Goal: Task Accomplishment & Management: Use online tool/utility

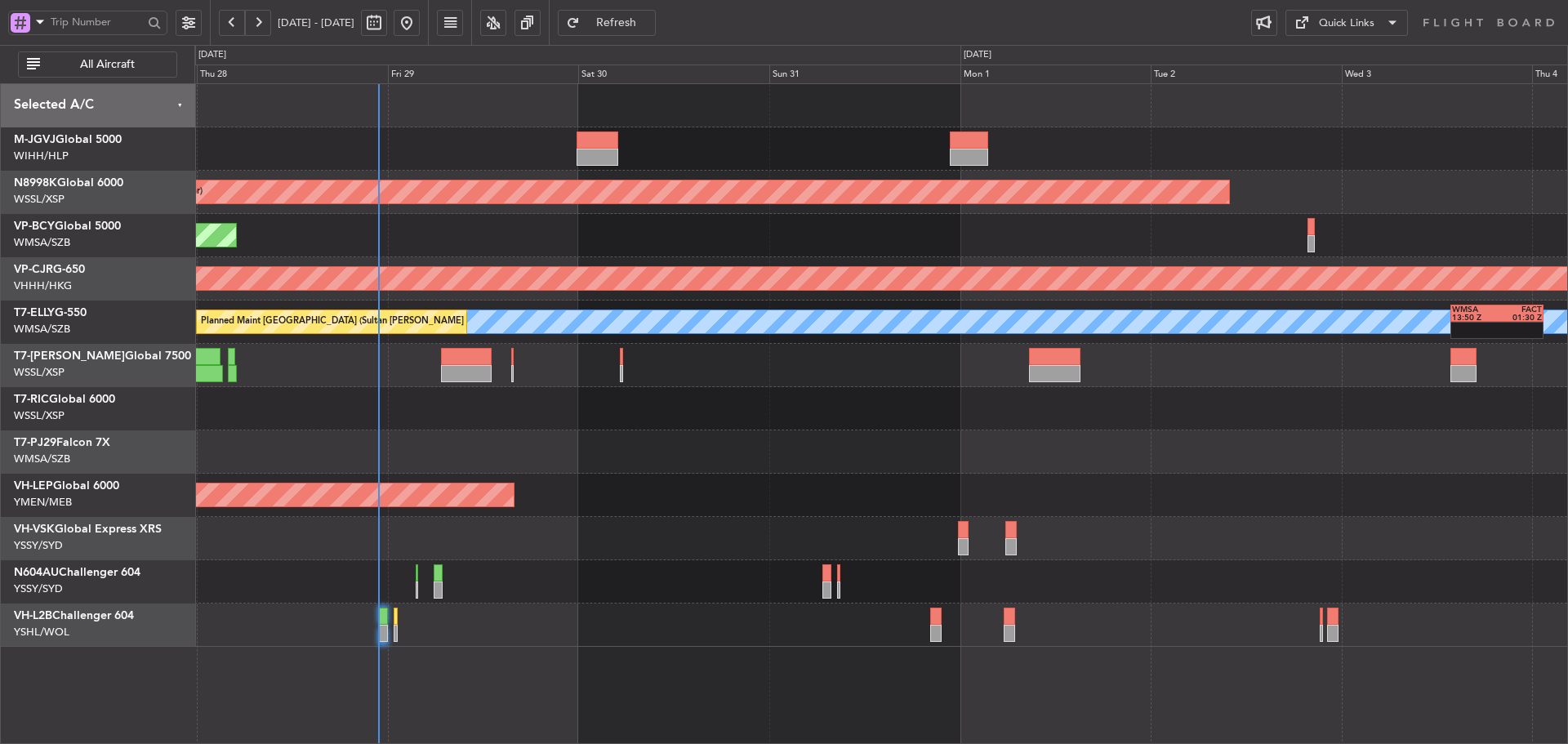
click at [700, 493] on div "Unplanned Maint Wichita (Wichita Mid-continent)" at bounding box center [880, 495] width 1372 height 43
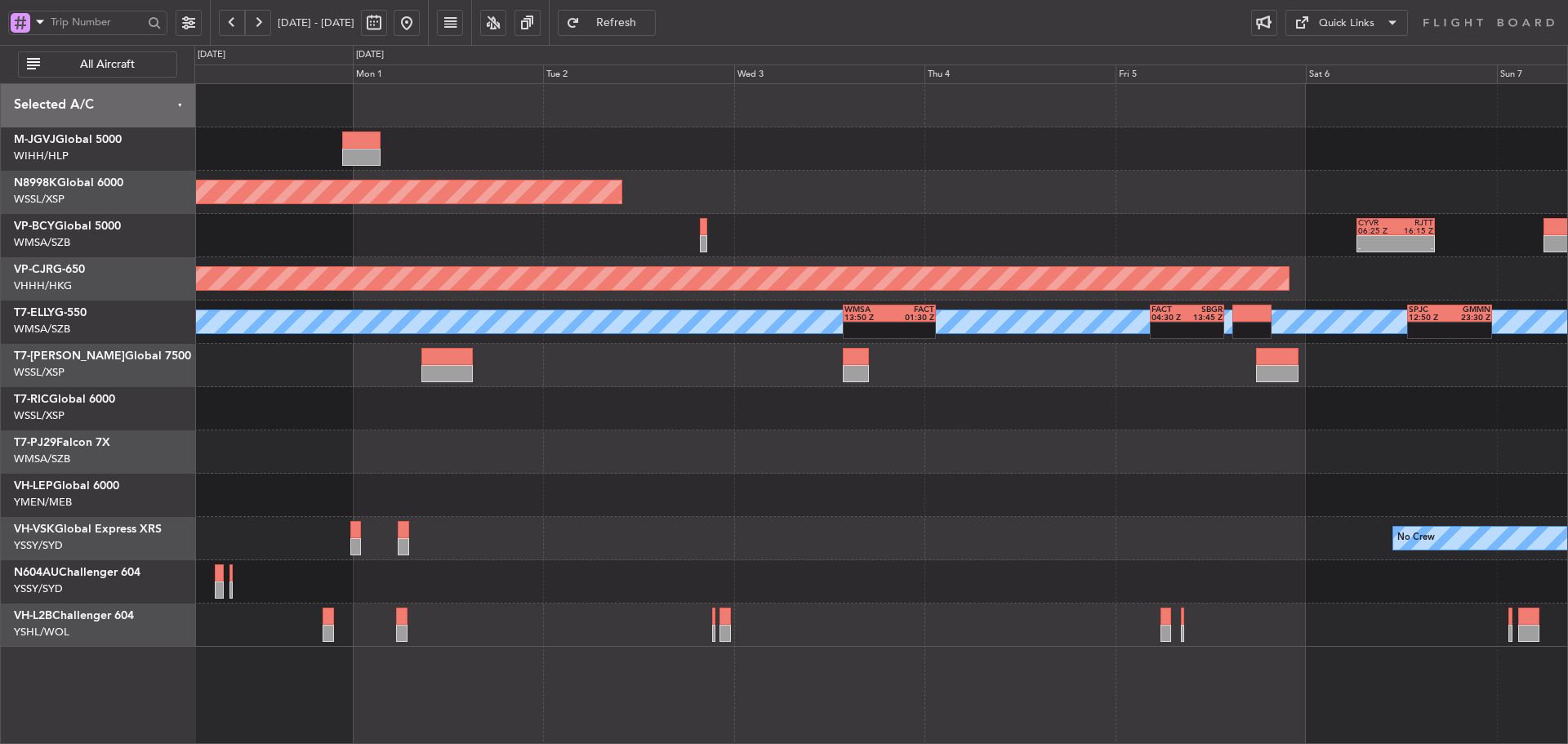
click at [1099, 520] on div "No Crew" at bounding box center [880, 538] width 1372 height 43
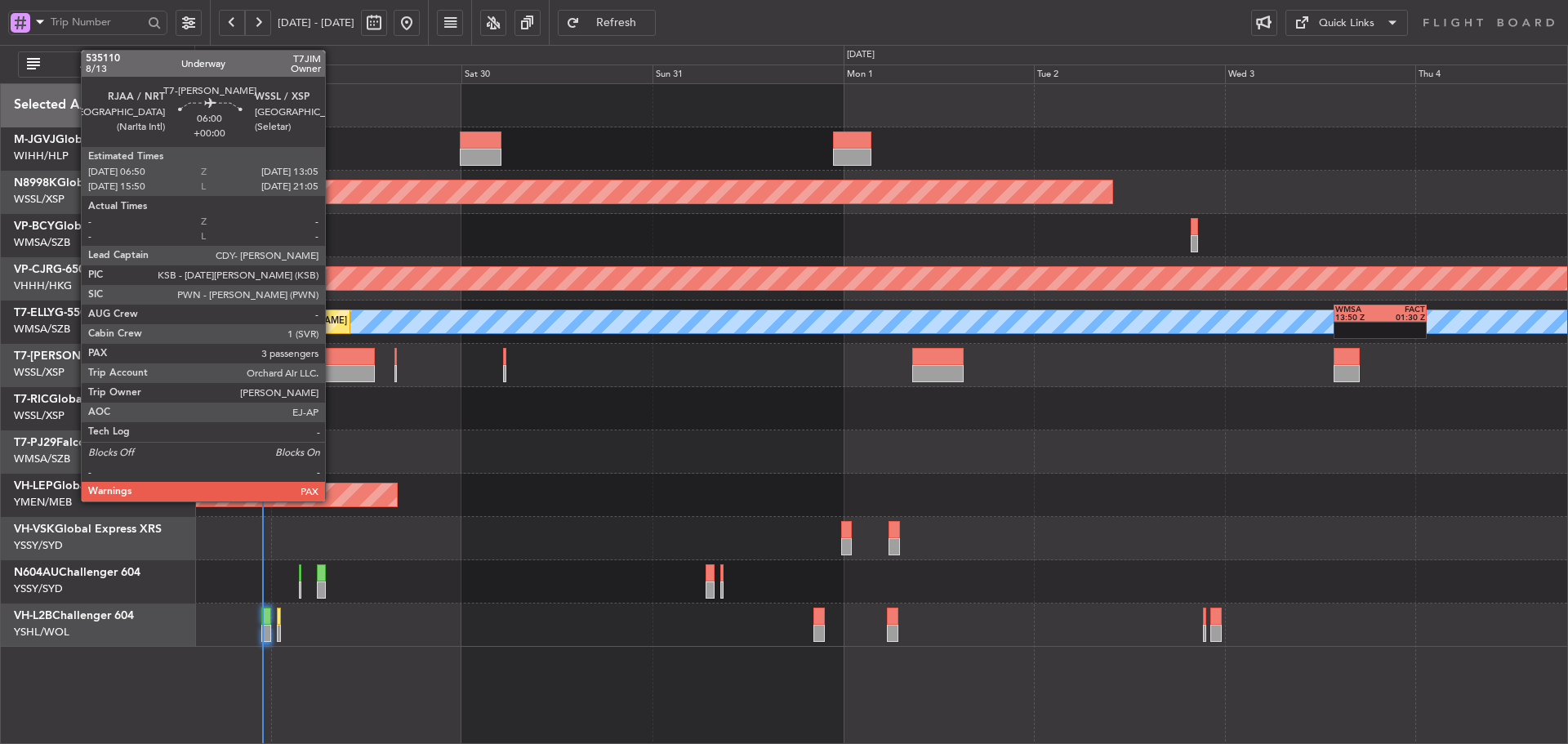
click at [333, 357] on div at bounding box center [349, 356] width 50 height 17
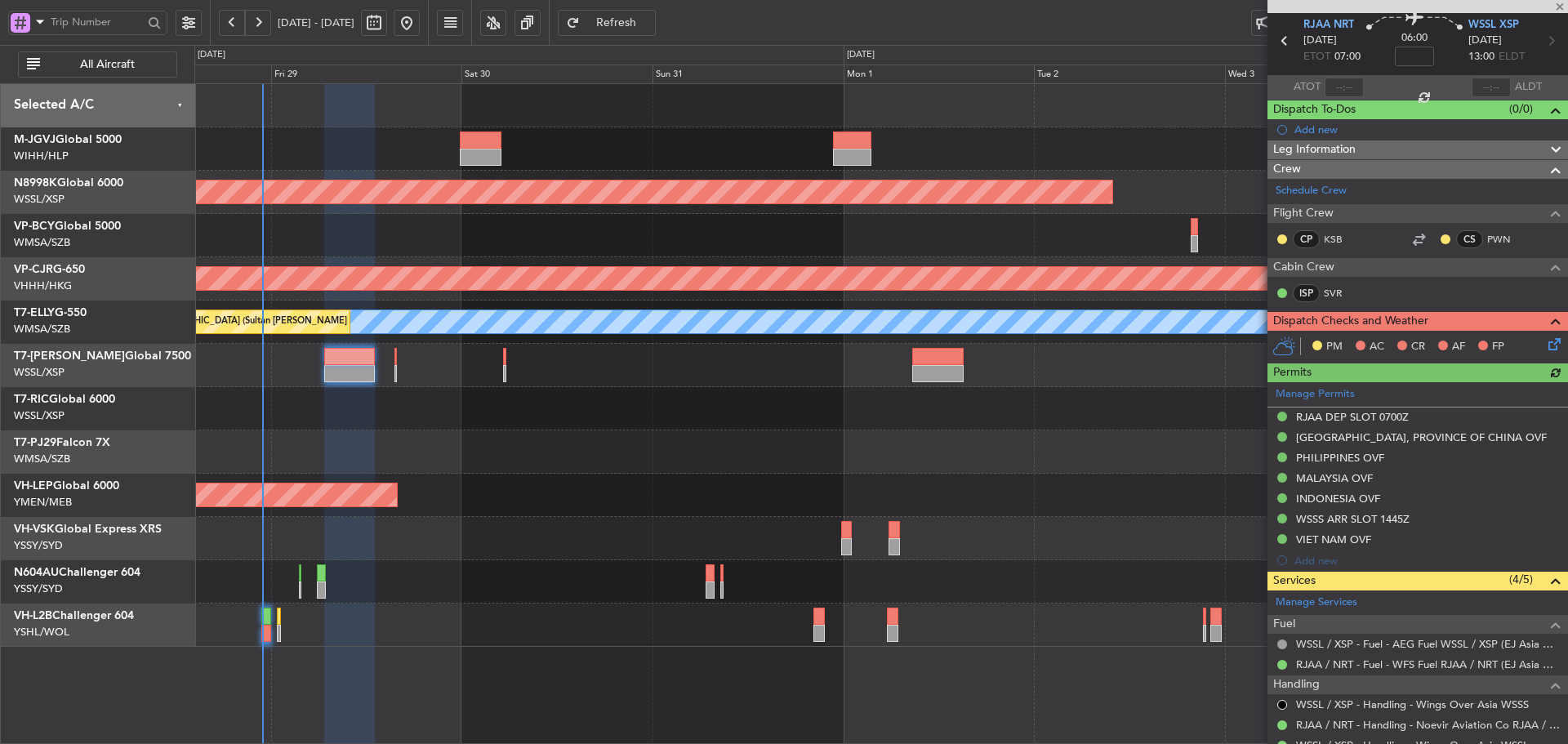
scroll to position [82, 0]
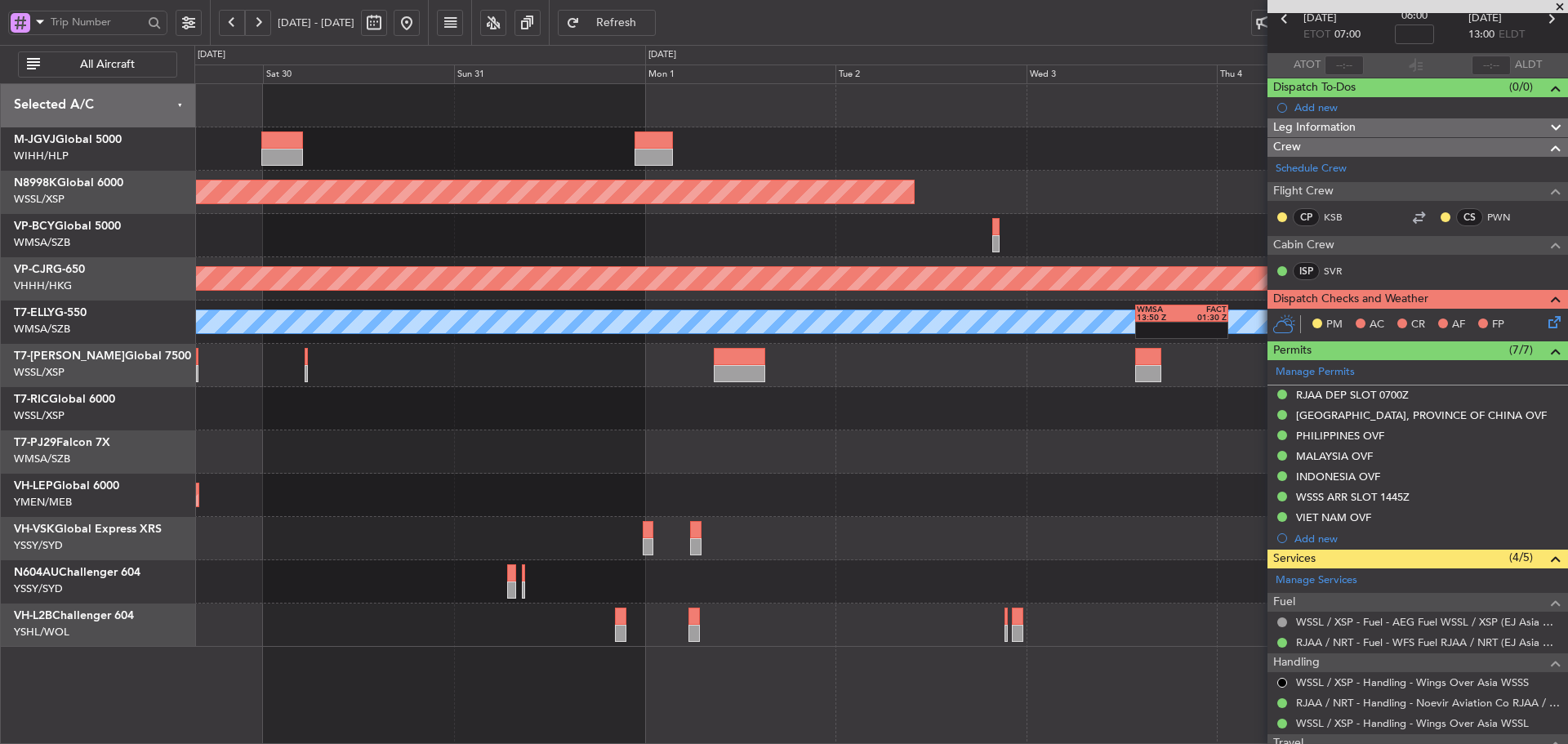
click at [822, 509] on div "Unplanned Maint Wichita (Wichita Mid-continent)" at bounding box center [880, 495] width 1372 height 43
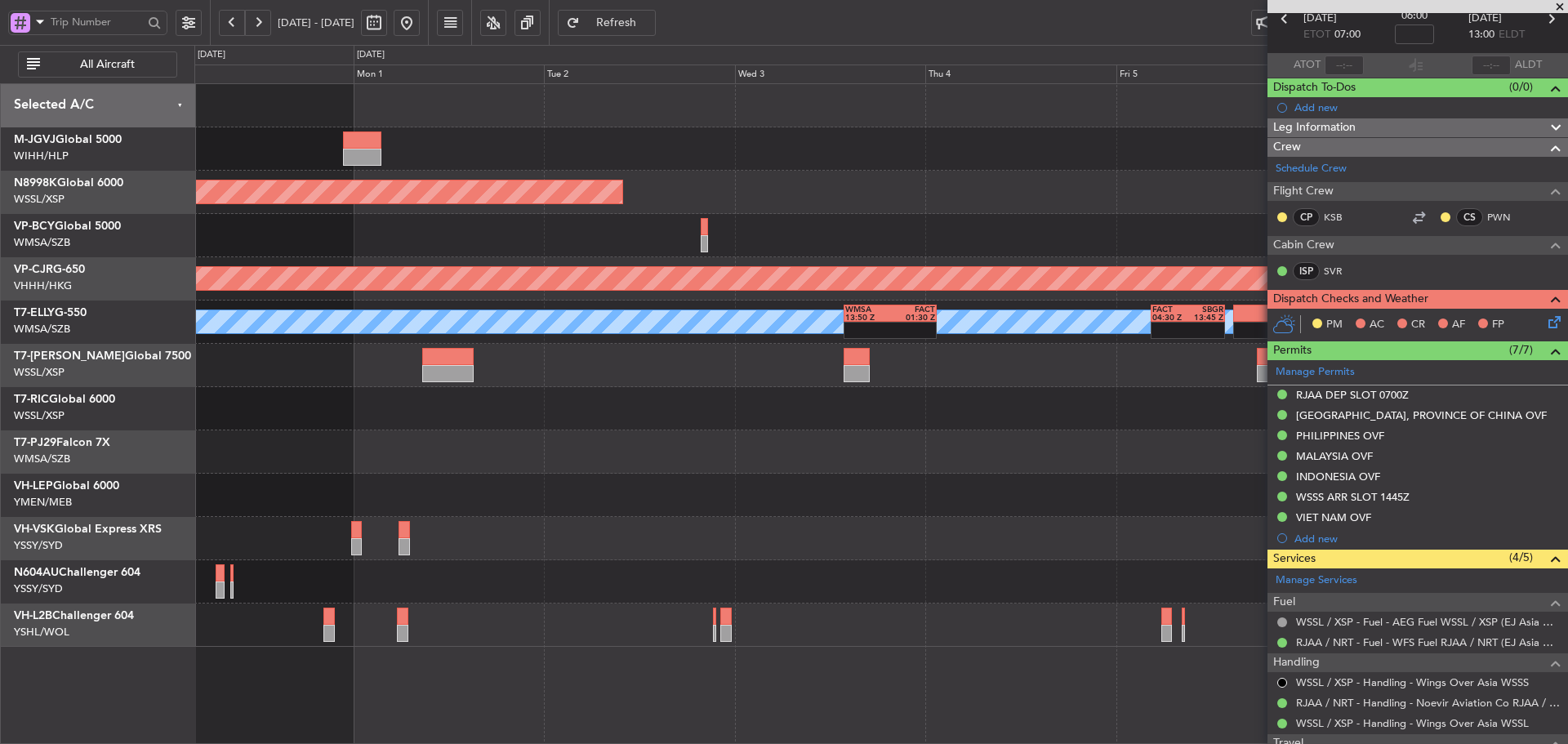
click at [813, 543] on div "Planned Maint [GEOGRAPHIC_DATA] (Seletar) - - CYVR 06:25 Z RJTT 16:15 Z Planned…" at bounding box center [880, 365] width 1372 height 563
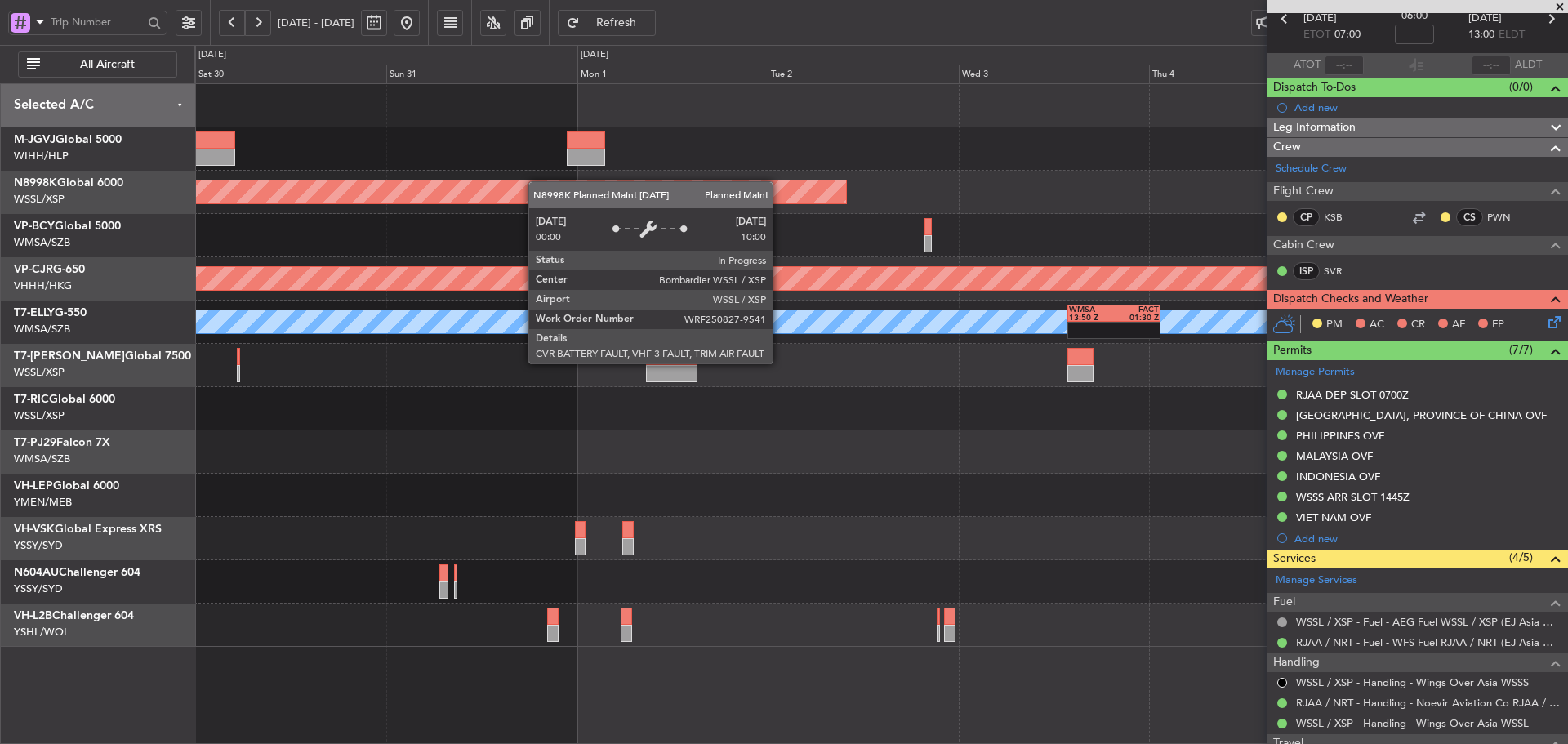
click at [781, 202] on div "Planned Maint [GEOGRAPHIC_DATA] (Seletar) - - CYVR 06:25 Z RJTT 16:15 Z Planned…" at bounding box center [880, 365] width 1372 height 563
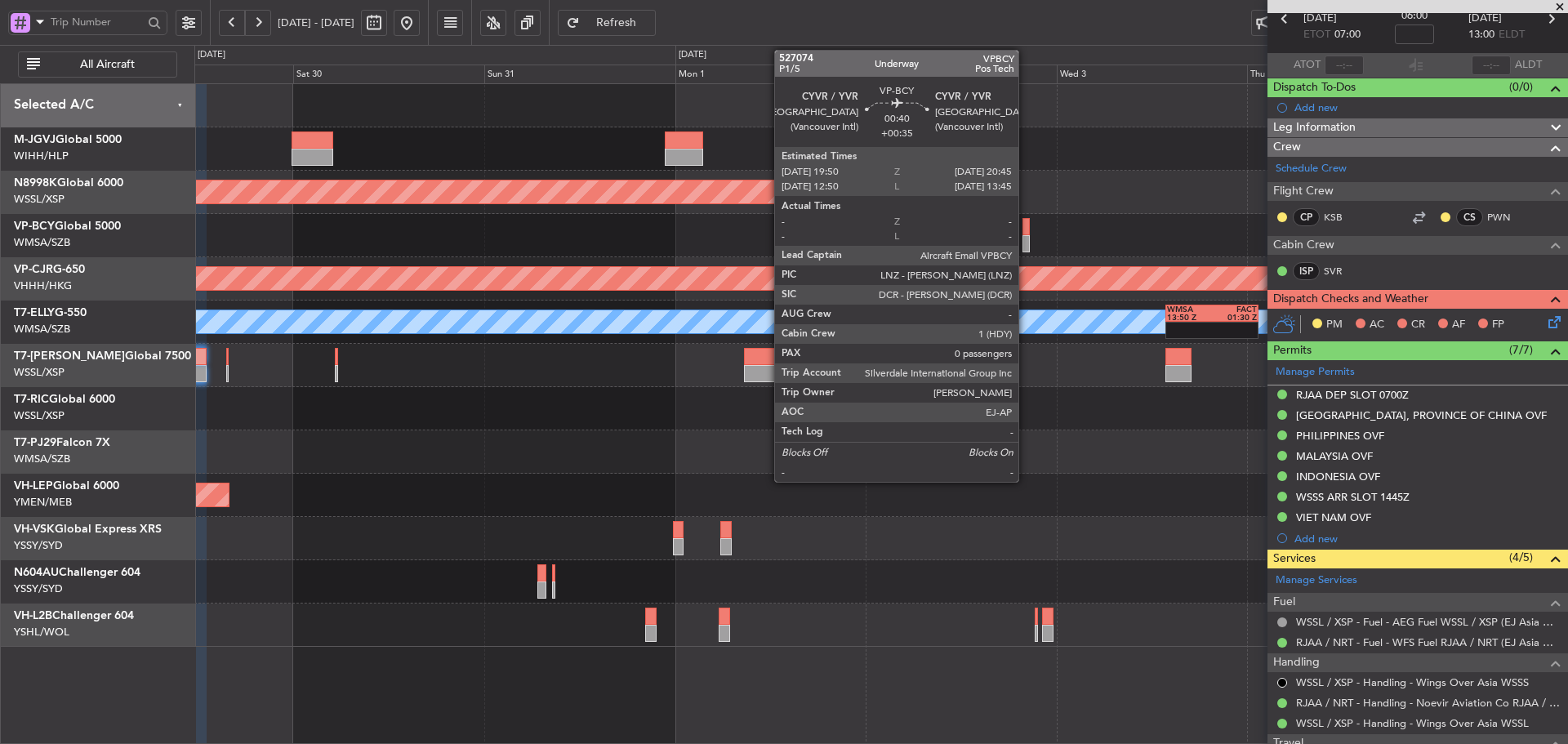
click at [1026, 240] on div at bounding box center [1026, 243] width 7 height 17
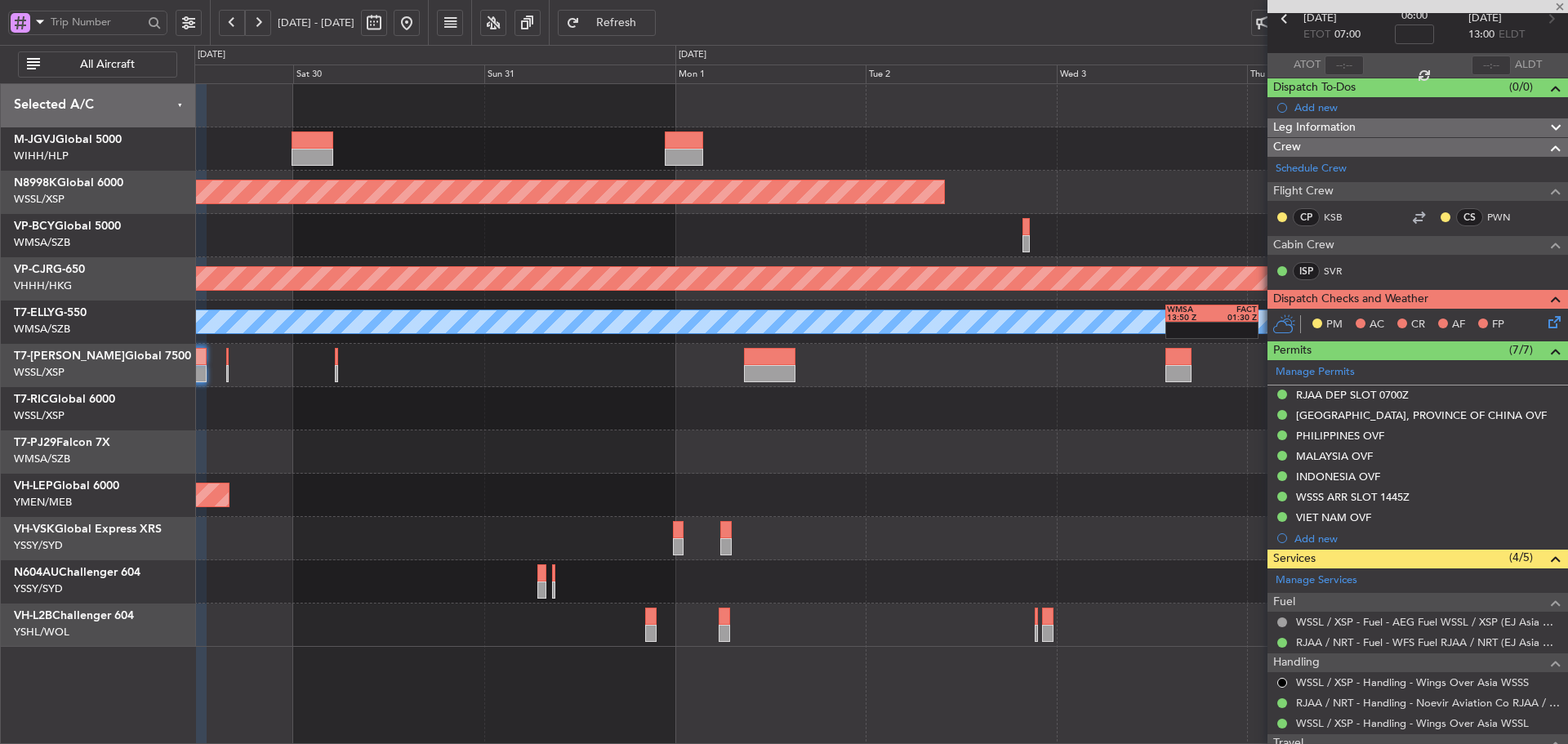
type input "+00:35"
type input "0"
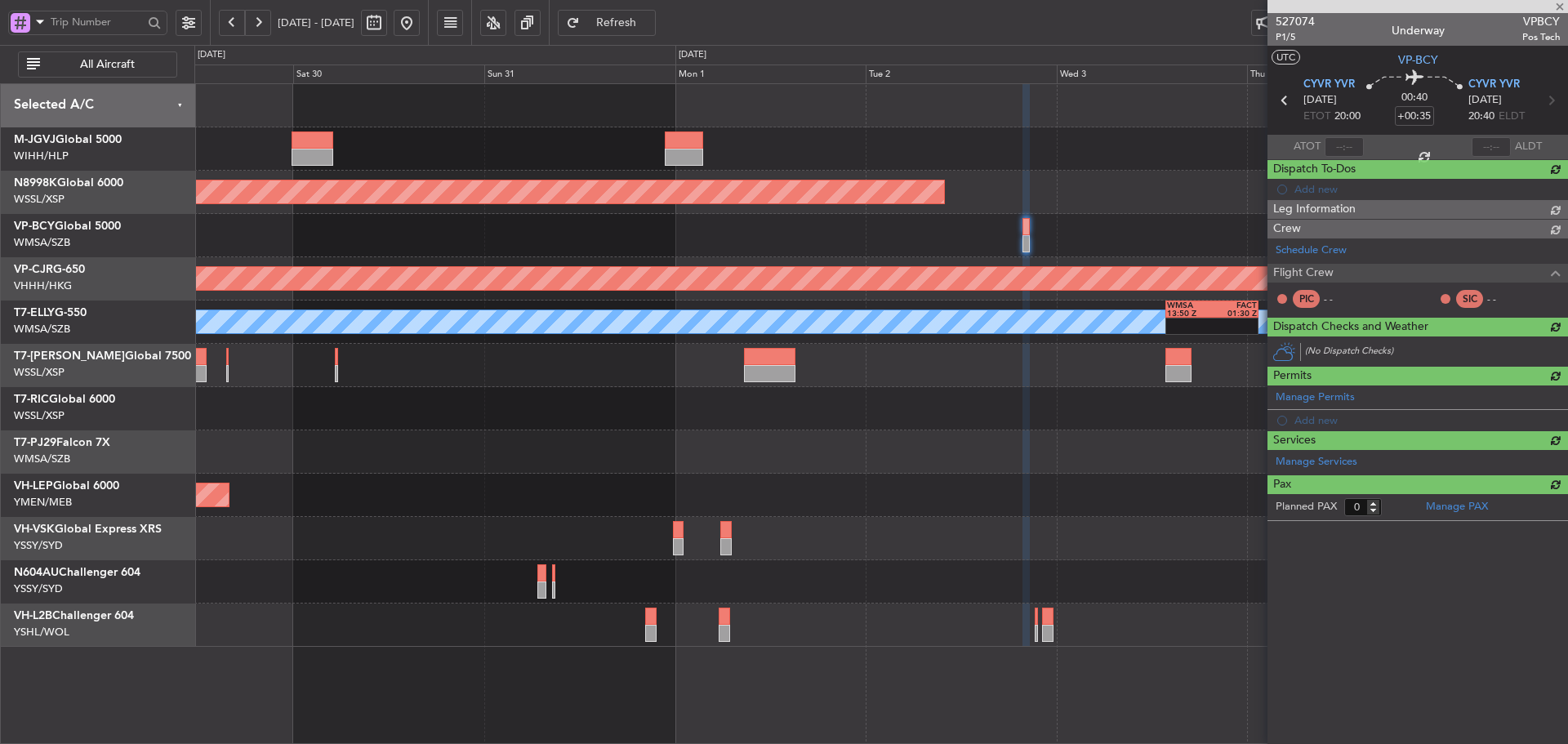
scroll to position [0, 0]
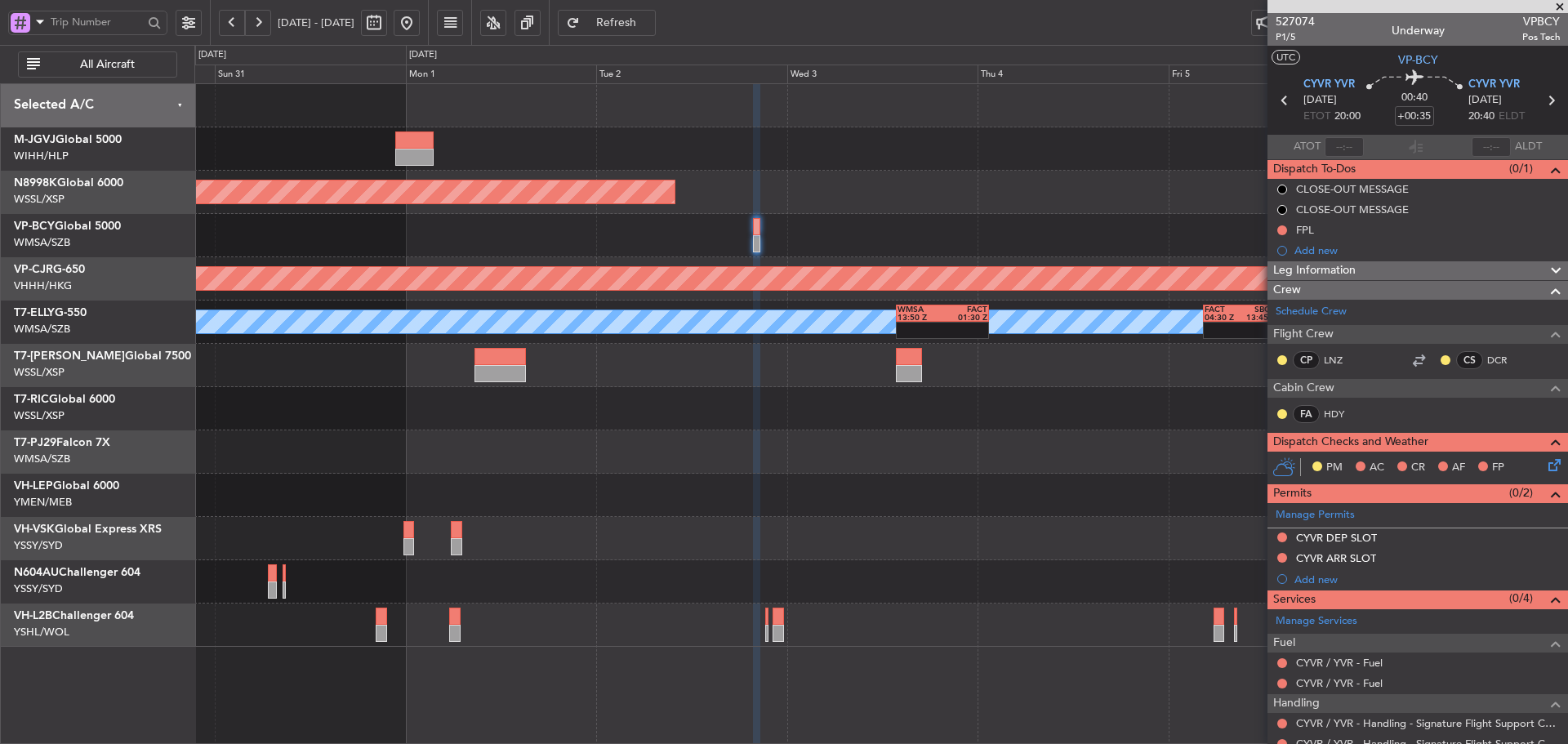
click at [840, 261] on div "Planned Maint [GEOGRAPHIC_DATA] (Seletar) - - CYVR 06:25 Z RJTT 16:15 Z Planned…" at bounding box center [880, 365] width 1372 height 563
click at [1559, 10] on span at bounding box center [1560, 7] width 16 height 15
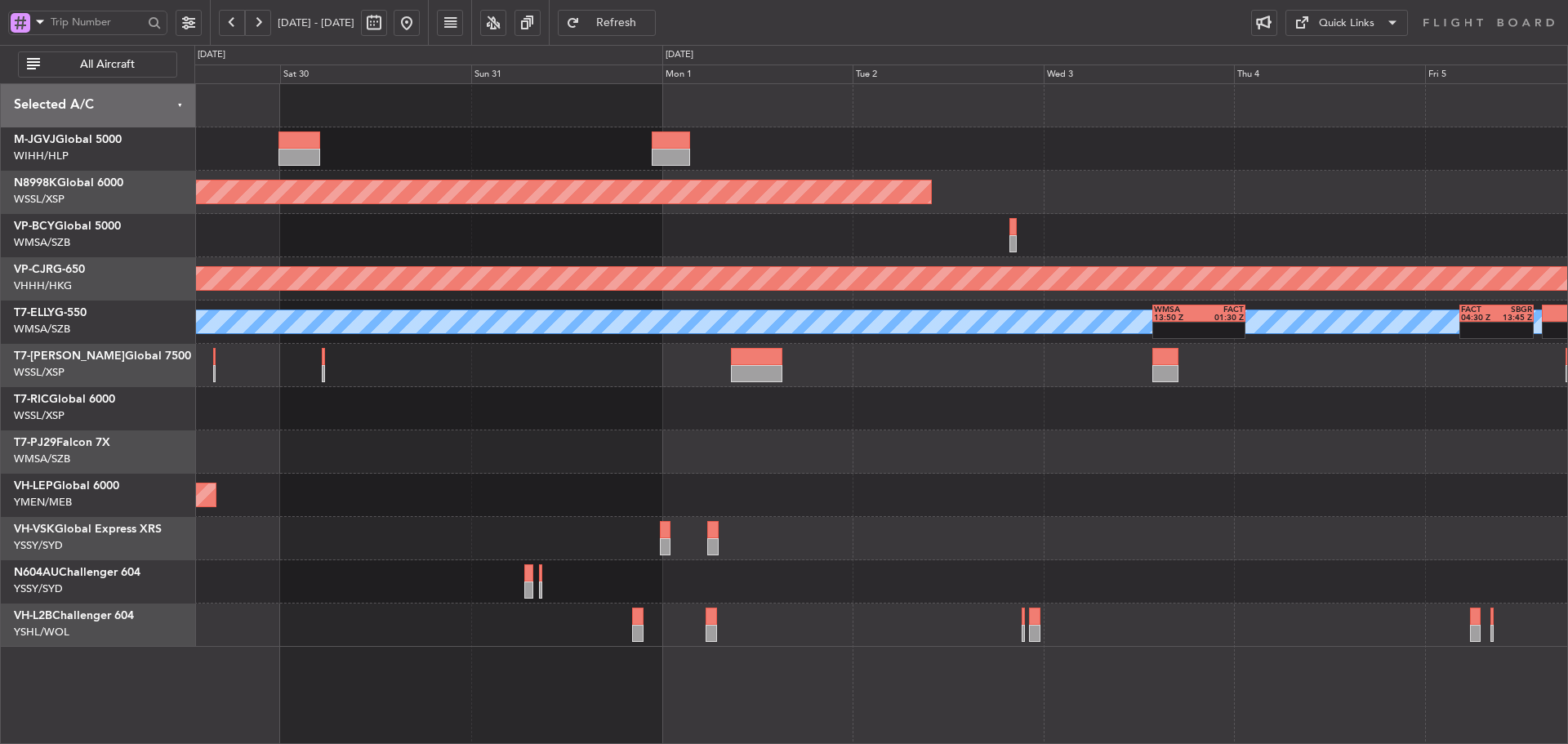
click at [1005, 407] on div at bounding box center [880, 408] width 1372 height 43
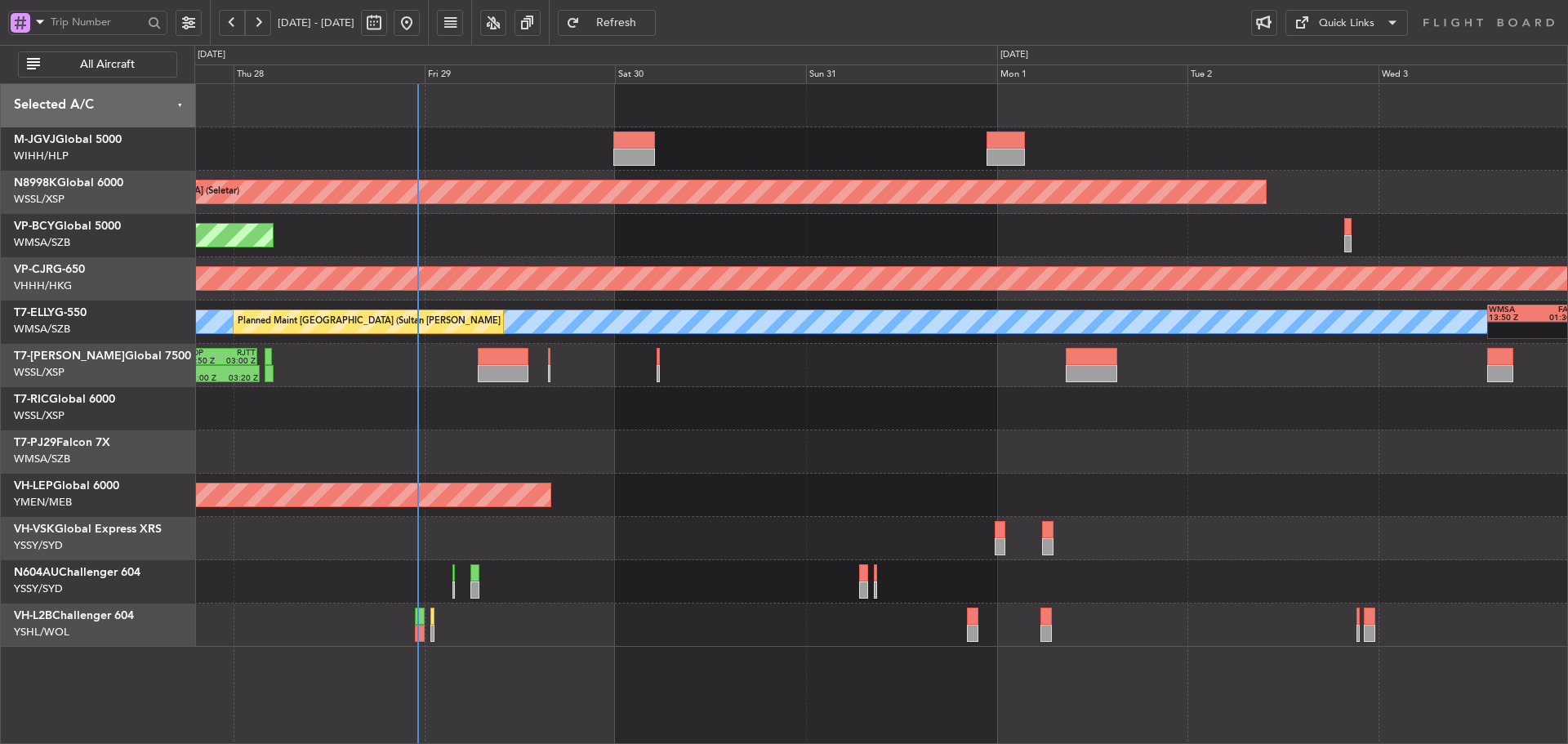
click at [854, 430] on div "Planned Maint [GEOGRAPHIC_DATA] (Halim Intl) Planned Maint [GEOGRAPHIC_DATA] (S…" at bounding box center [880, 365] width 1372 height 563
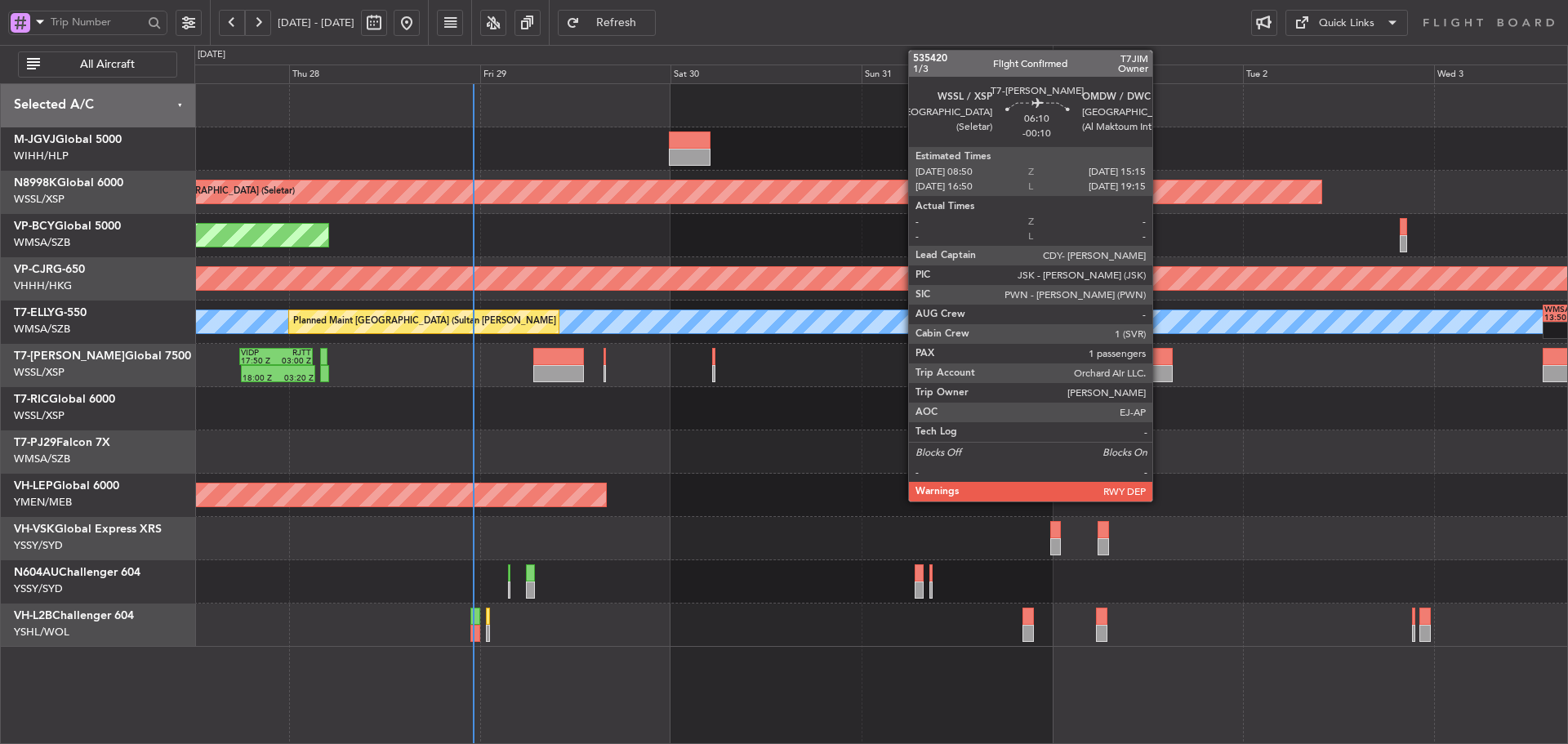
click at [1159, 372] on div at bounding box center [1146, 374] width 52 height 17
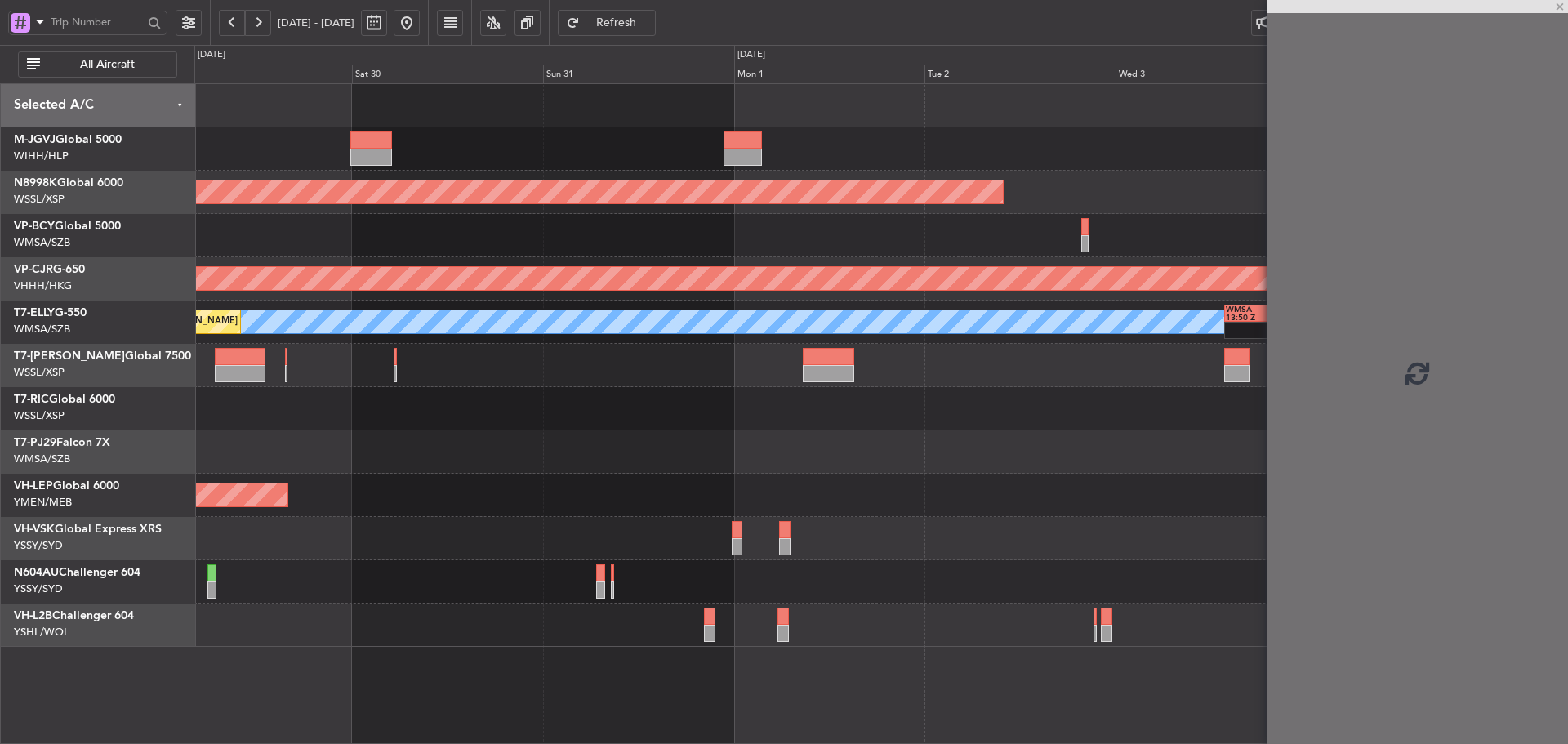
click at [795, 469] on div at bounding box center [880, 451] width 1372 height 43
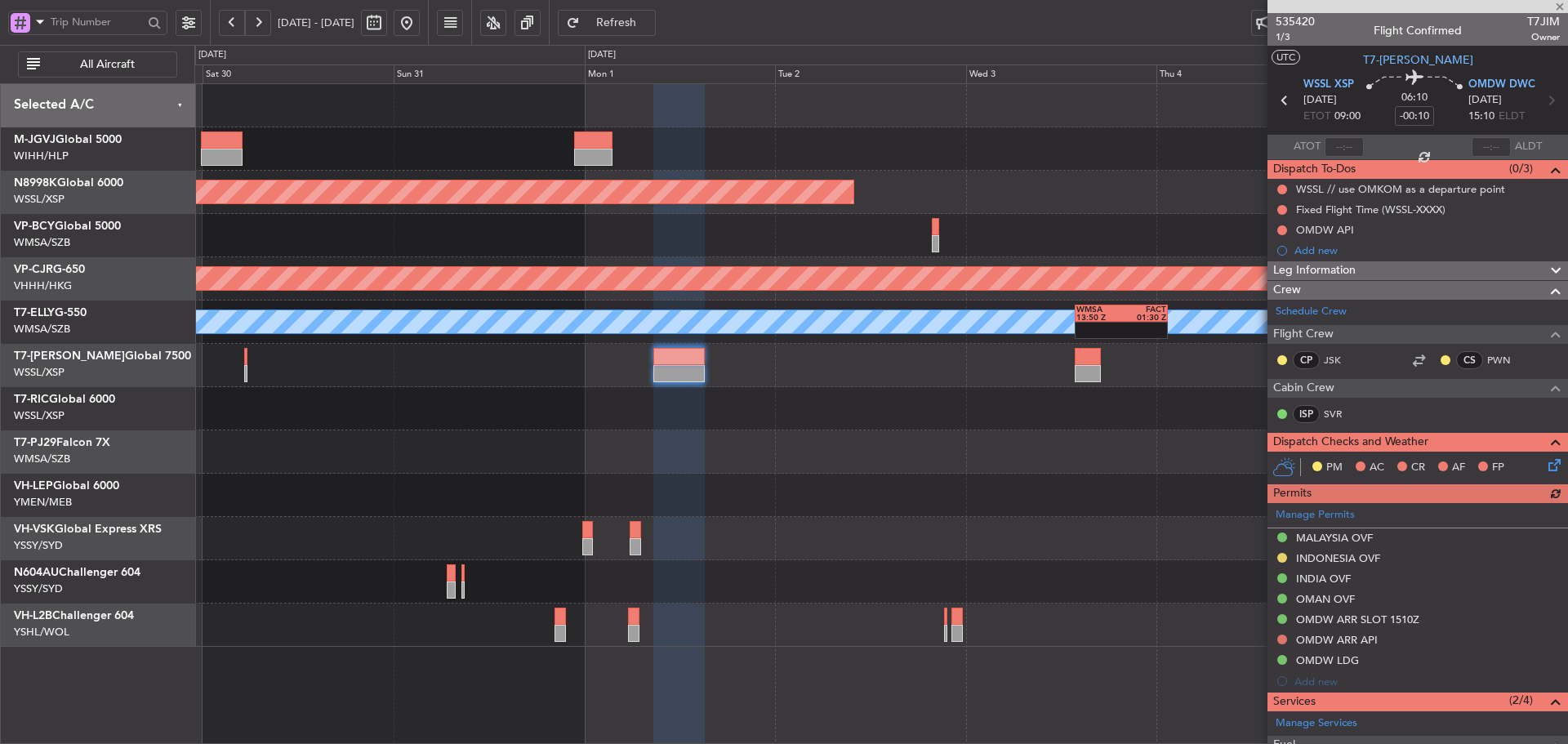
click at [927, 429] on div "Planned Maint [GEOGRAPHIC_DATA] (Seletar) - - CYVR 06:25 Z RJTT 16:15 Z Planned…" at bounding box center [880, 365] width 1372 height 563
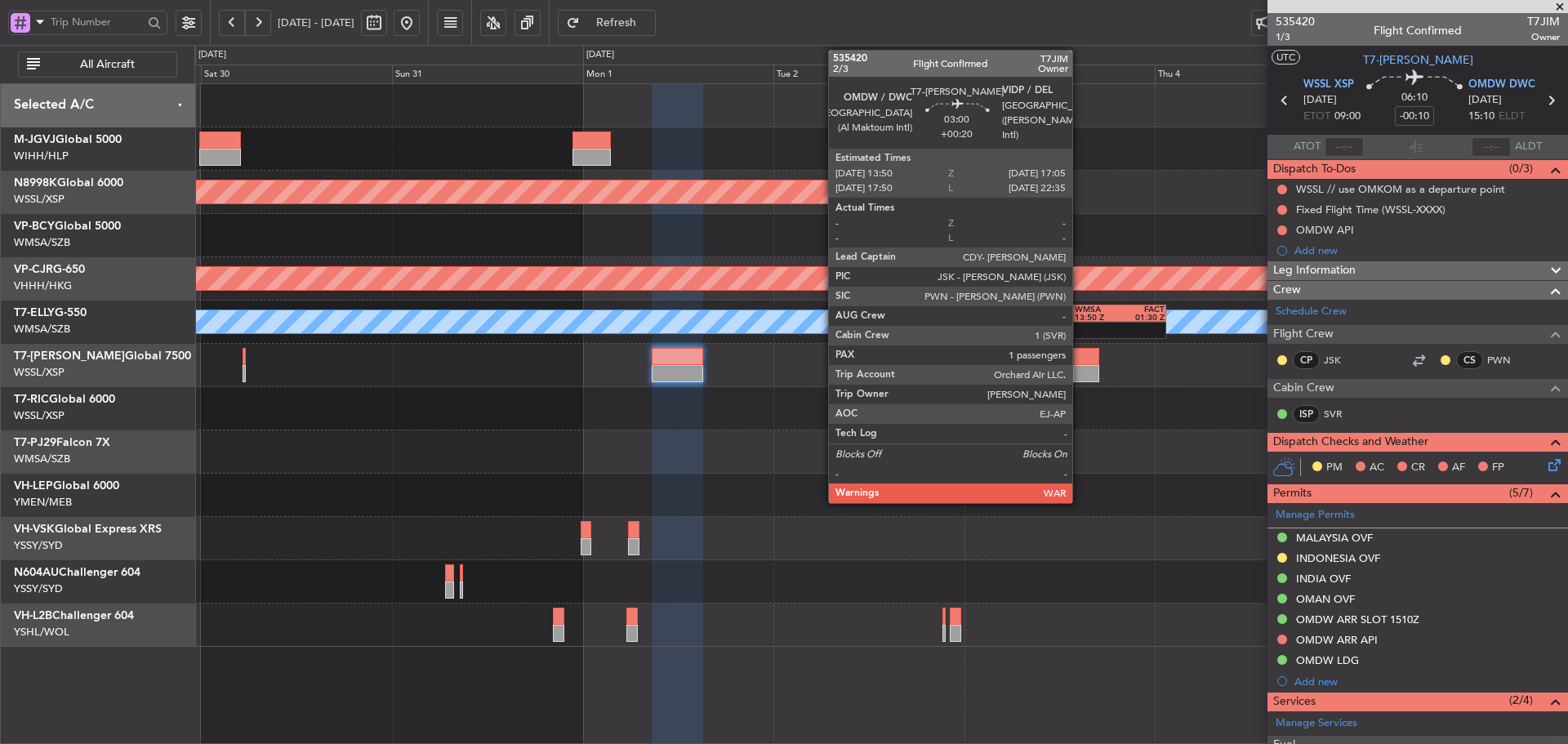
click at [1080, 369] on div at bounding box center [1086, 374] width 26 height 17
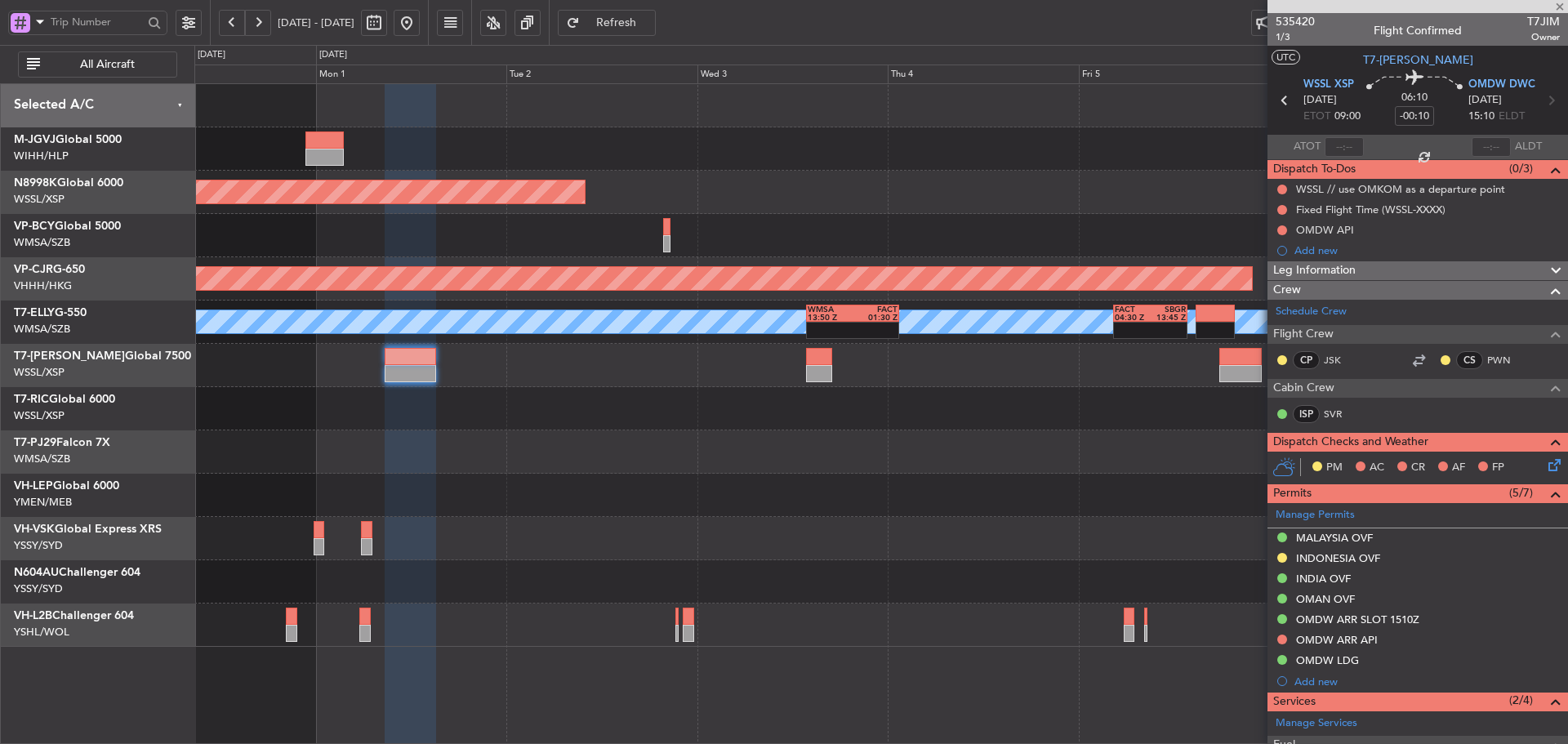
click at [801, 452] on div at bounding box center [880, 451] width 1372 height 43
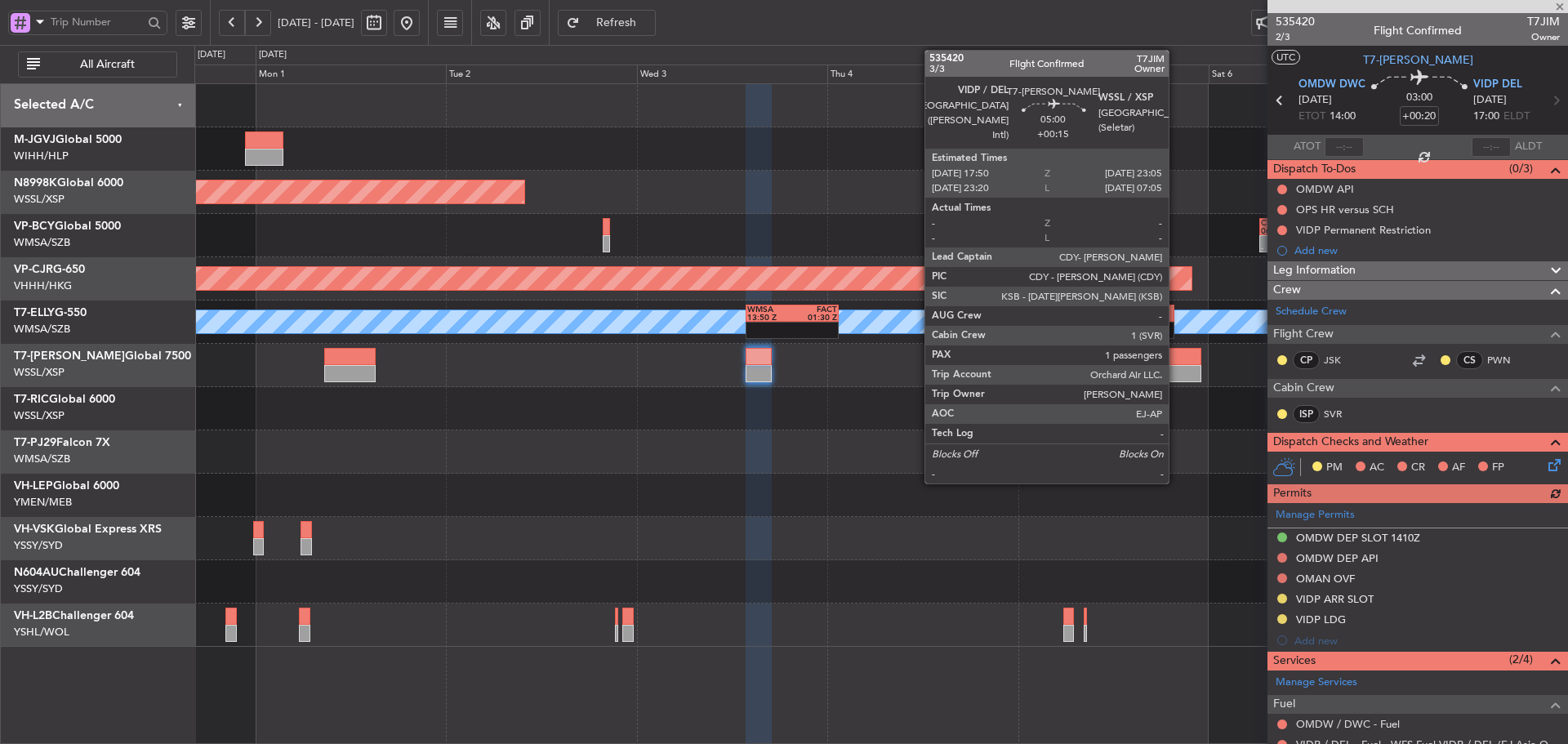
click at [1176, 370] on div at bounding box center [1180, 374] width 43 height 17
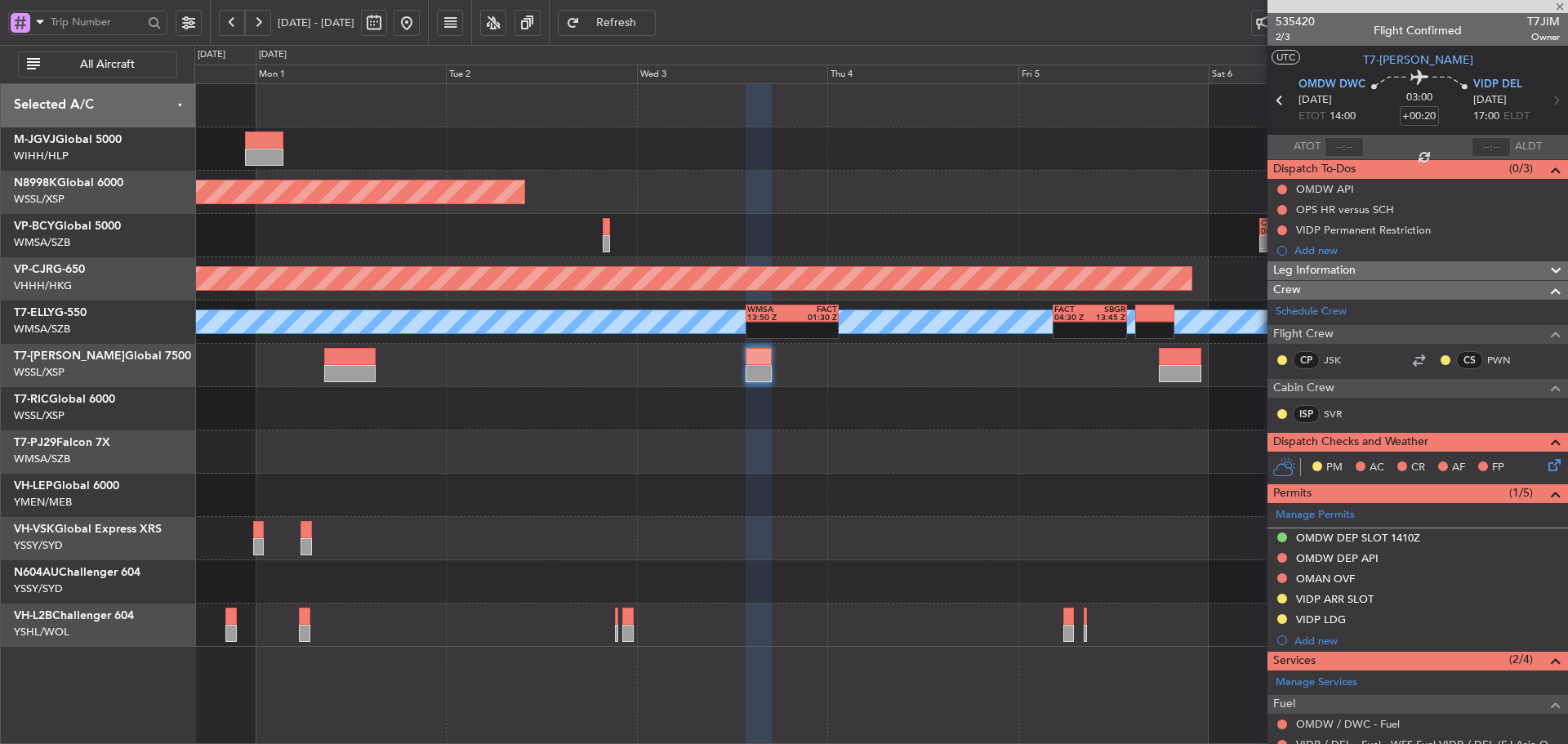
type input "+00:15"
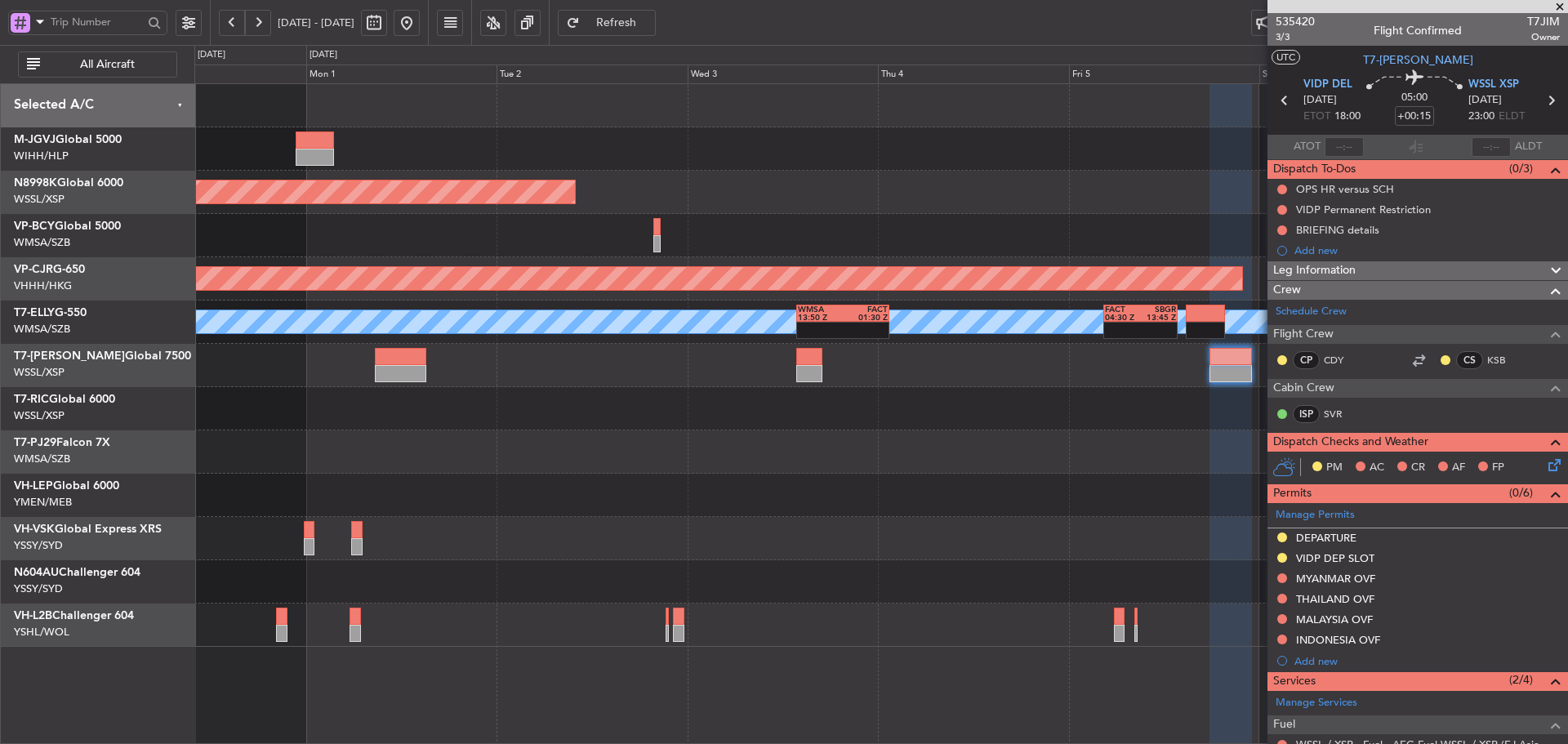
click at [742, 510] on div "Unplanned Maint Wichita (Wichita Mid-continent)" at bounding box center [880, 495] width 1372 height 43
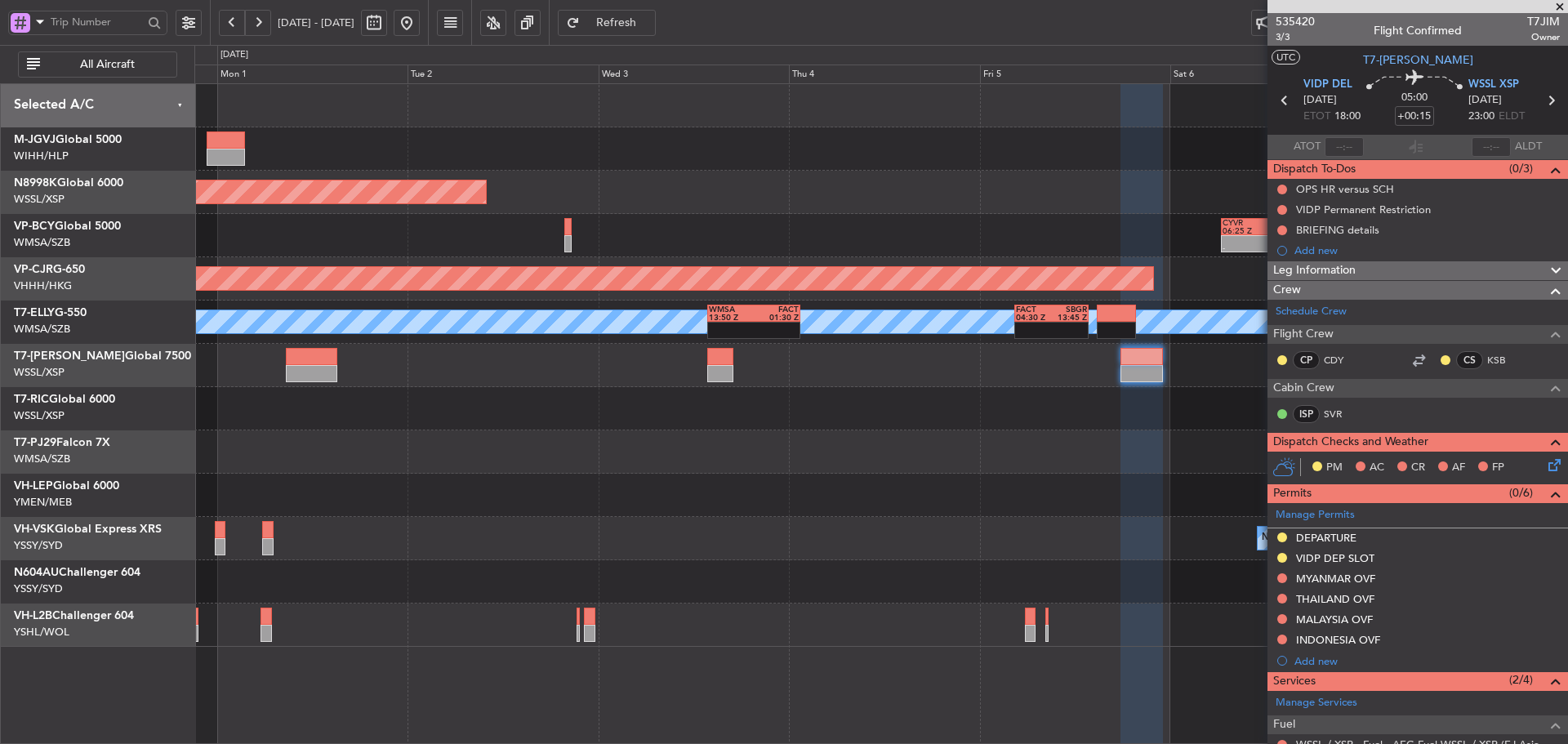
click at [1561, 7] on span at bounding box center [1560, 7] width 16 height 15
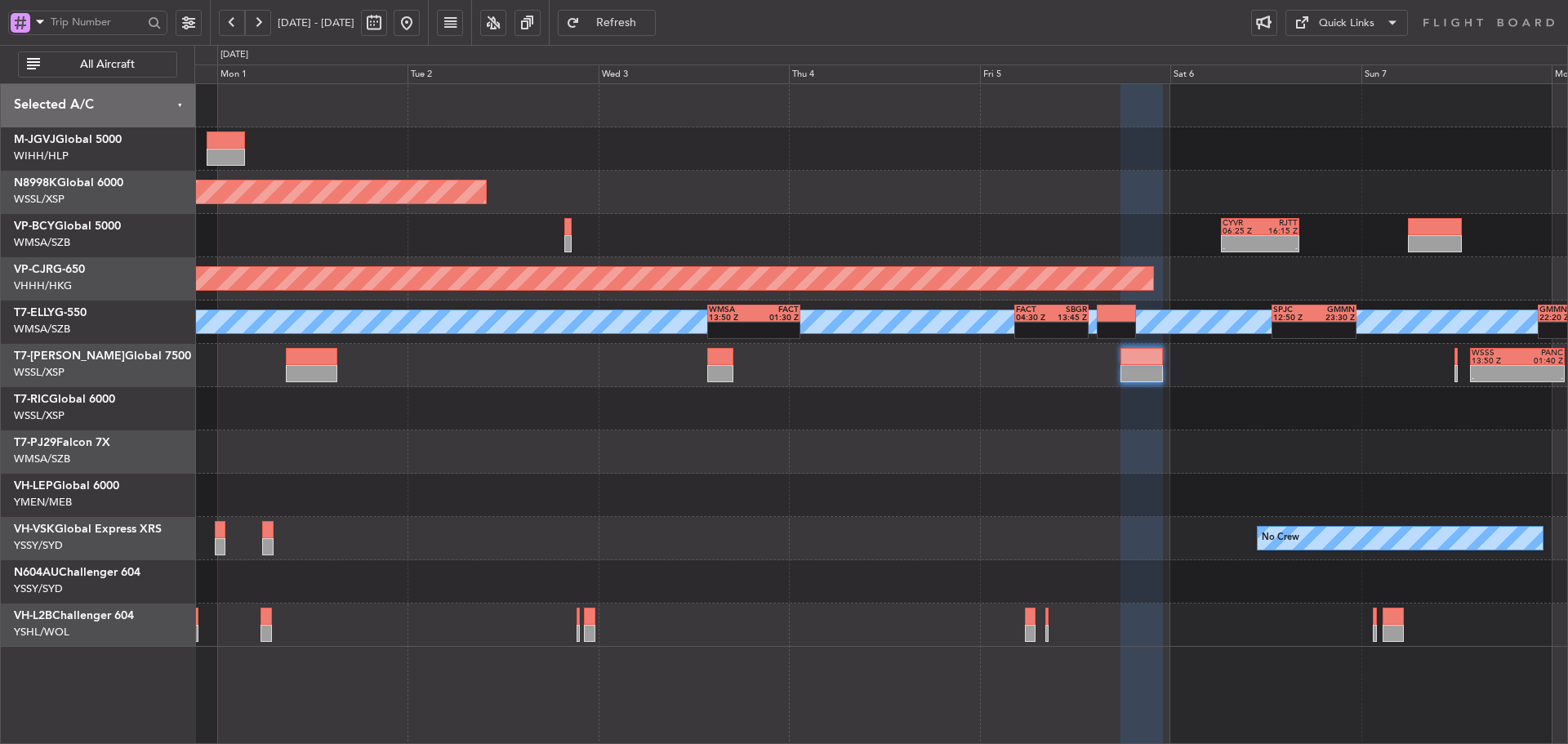
type input "0"
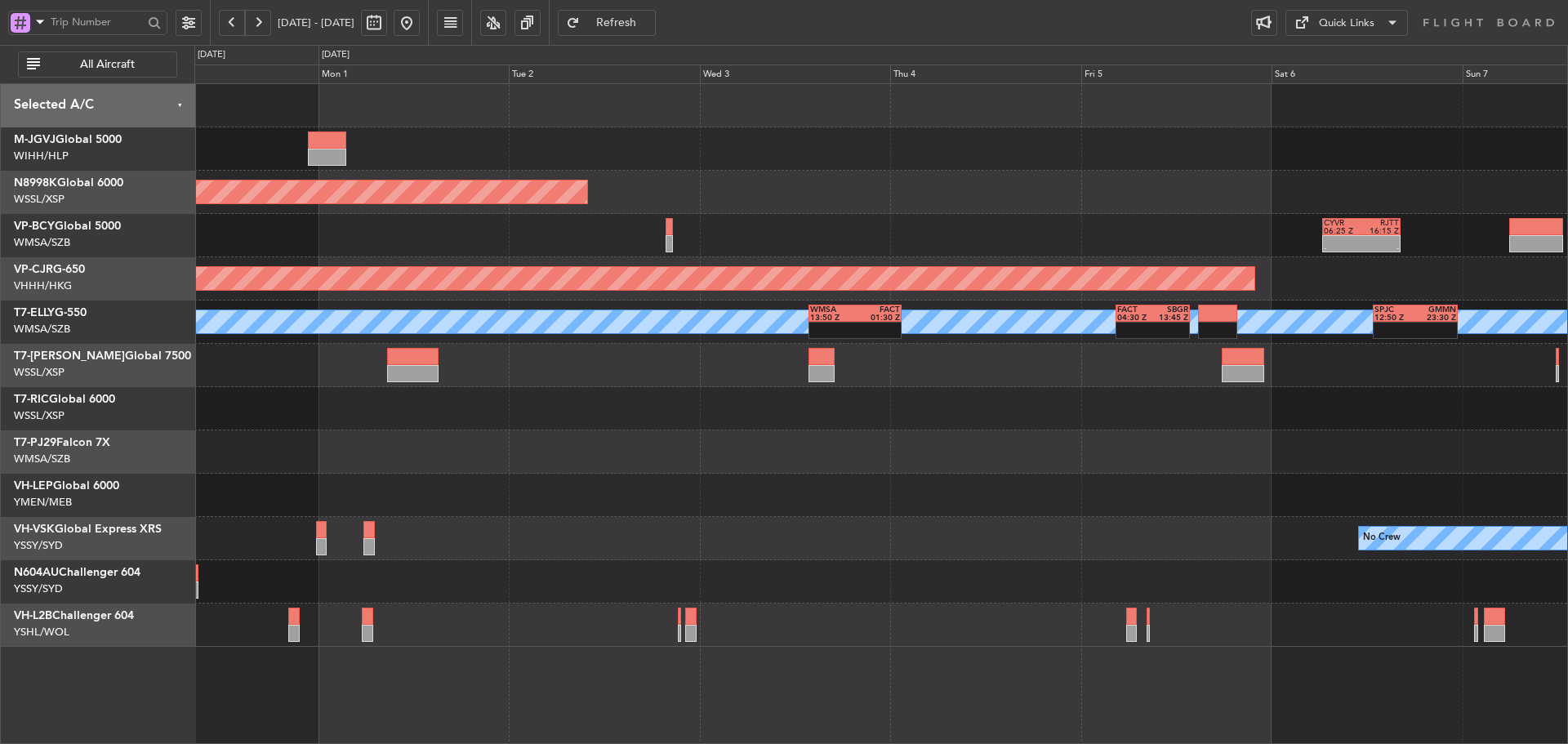
click at [922, 517] on div "Planned Maint [GEOGRAPHIC_DATA] (Seletar) - - CYVR 06:25 Z RJTT 16:15 Z Planned…" at bounding box center [880, 365] width 1372 height 563
click at [825, 380] on div at bounding box center [822, 374] width 26 height 17
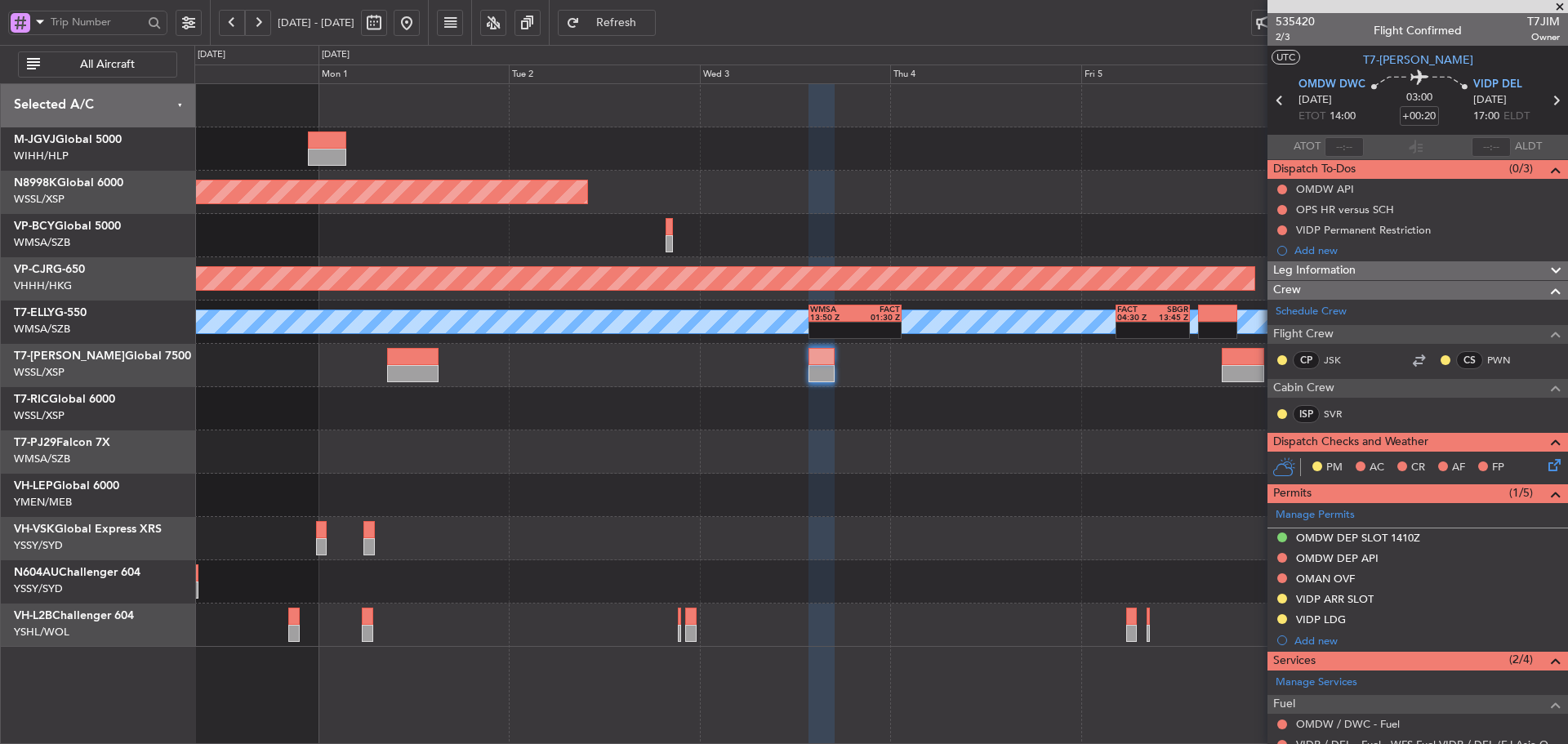
click at [1557, 8] on span at bounding box center [1560, 7] width 16 height 15
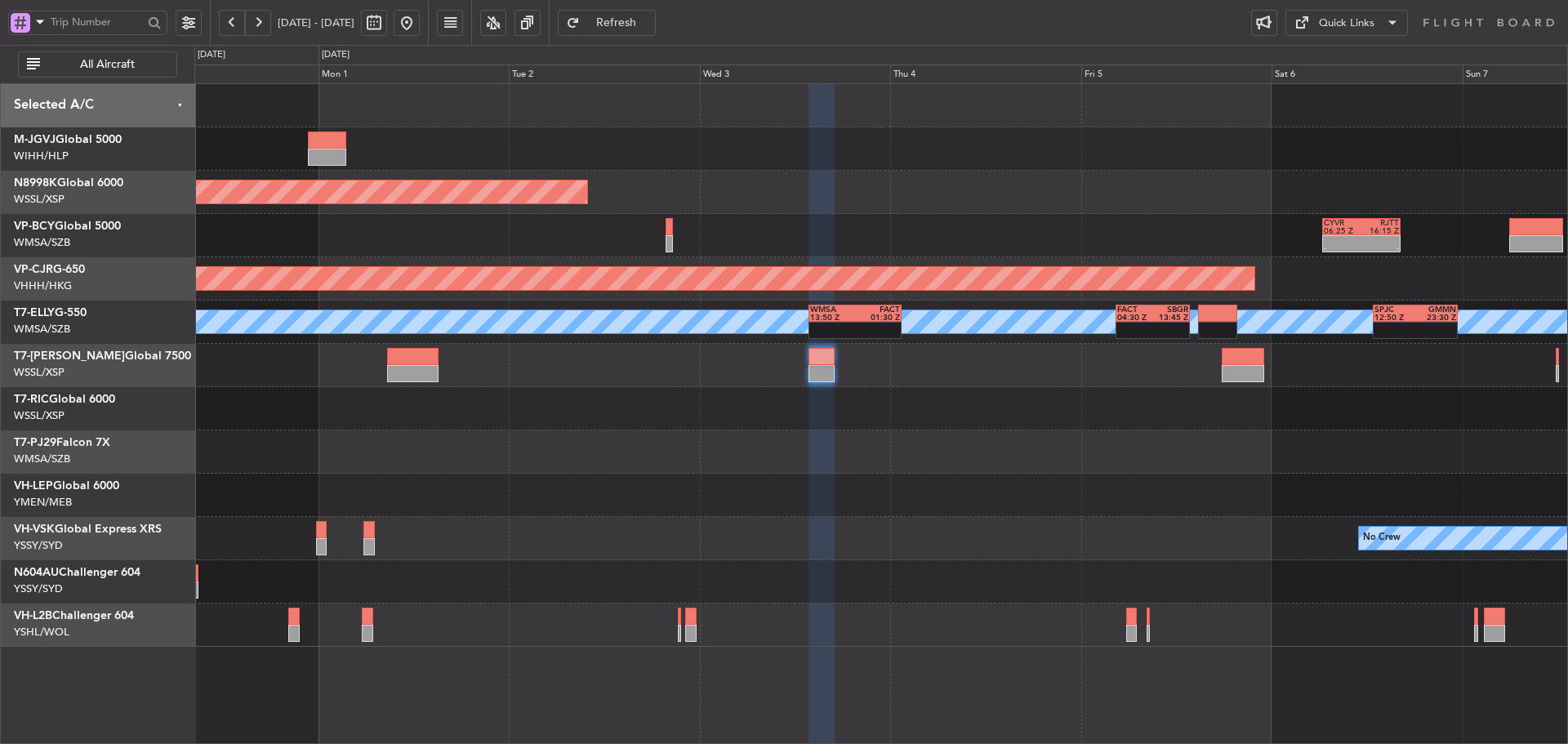
type input "0"
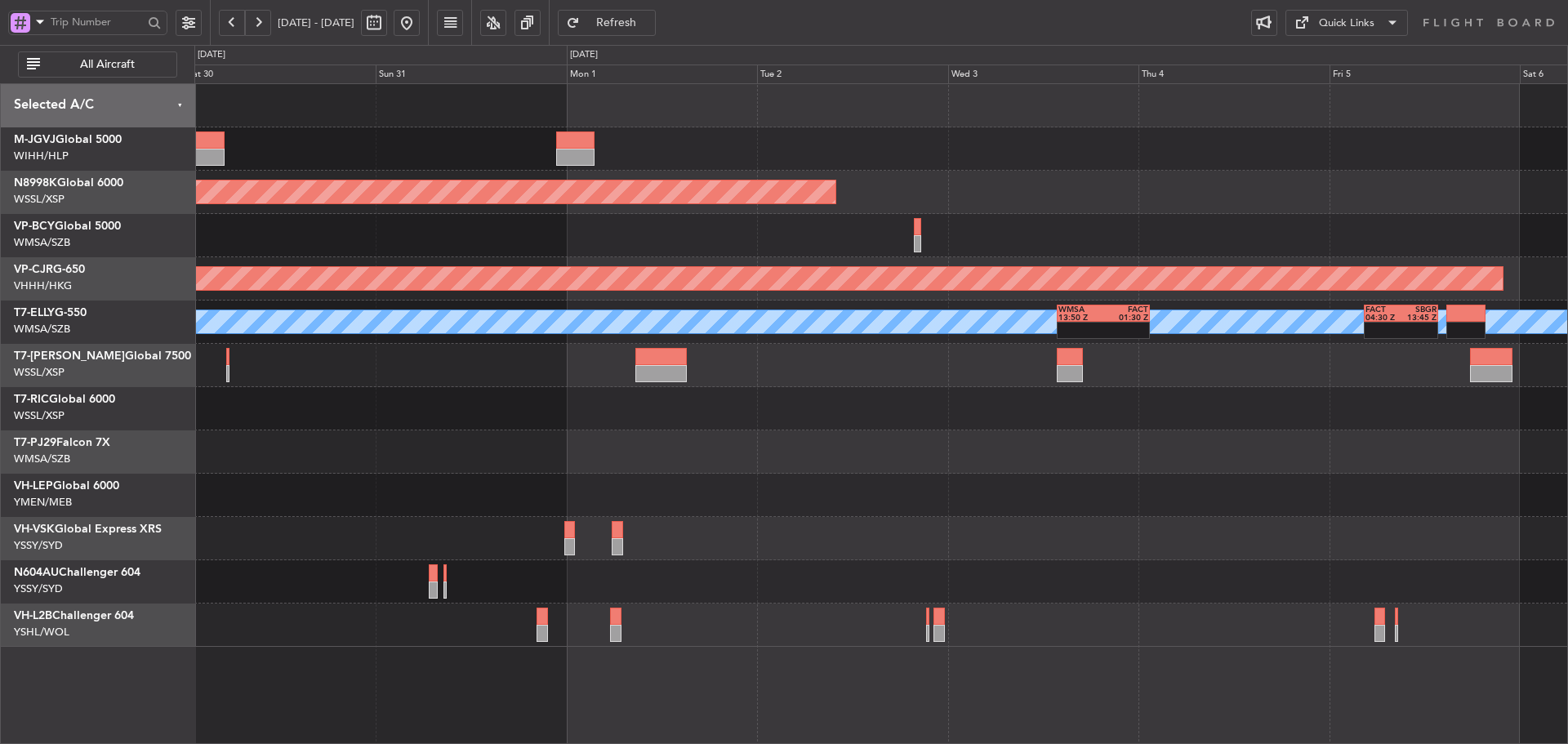
click at [814, 516] on div "Unplanned Maint Wichita (Wichita Mid-continent)" at bounding box center [880, 495] width 1372 height 43
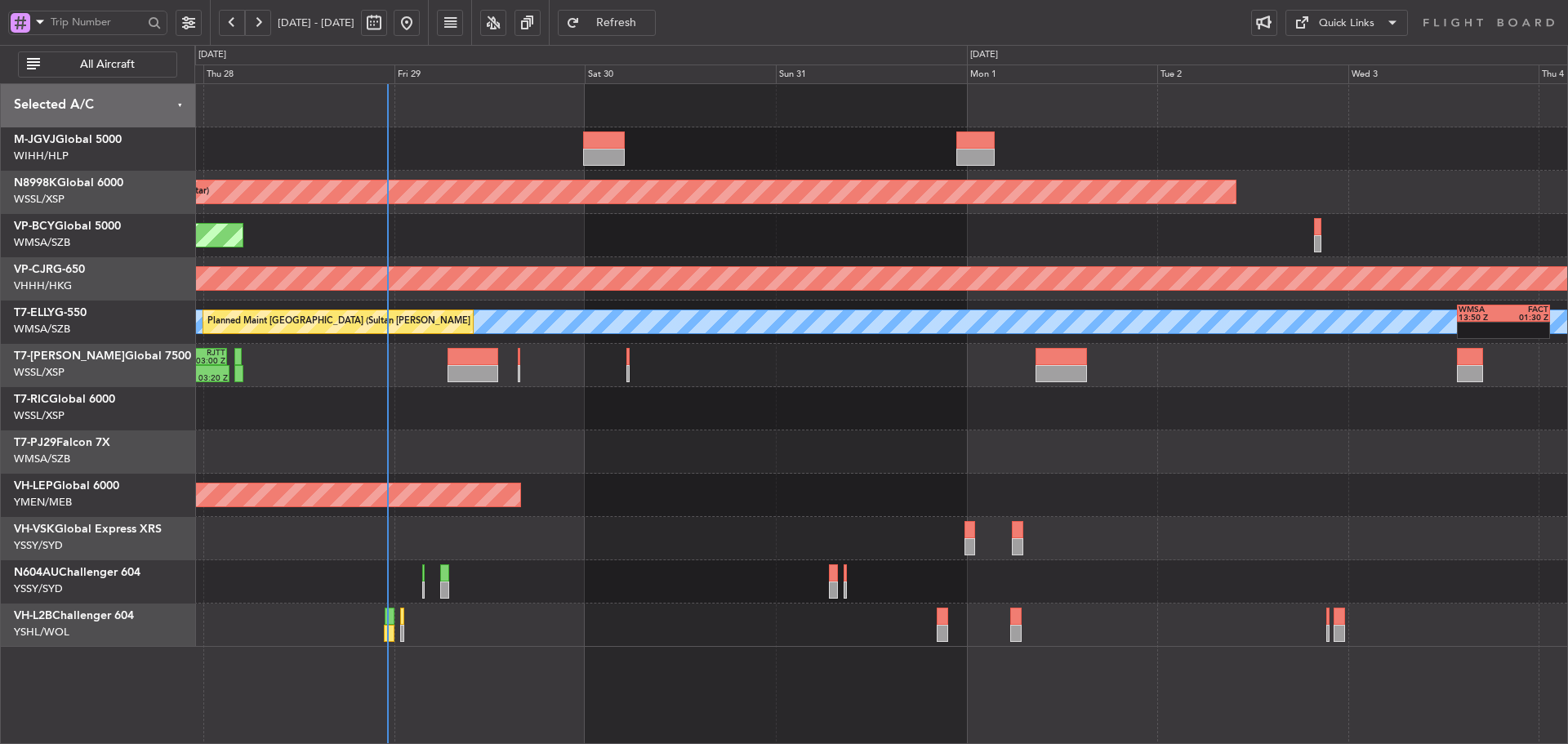
click at [1048, 467] on div at bounding box center [880, 451] width 1372 height 43
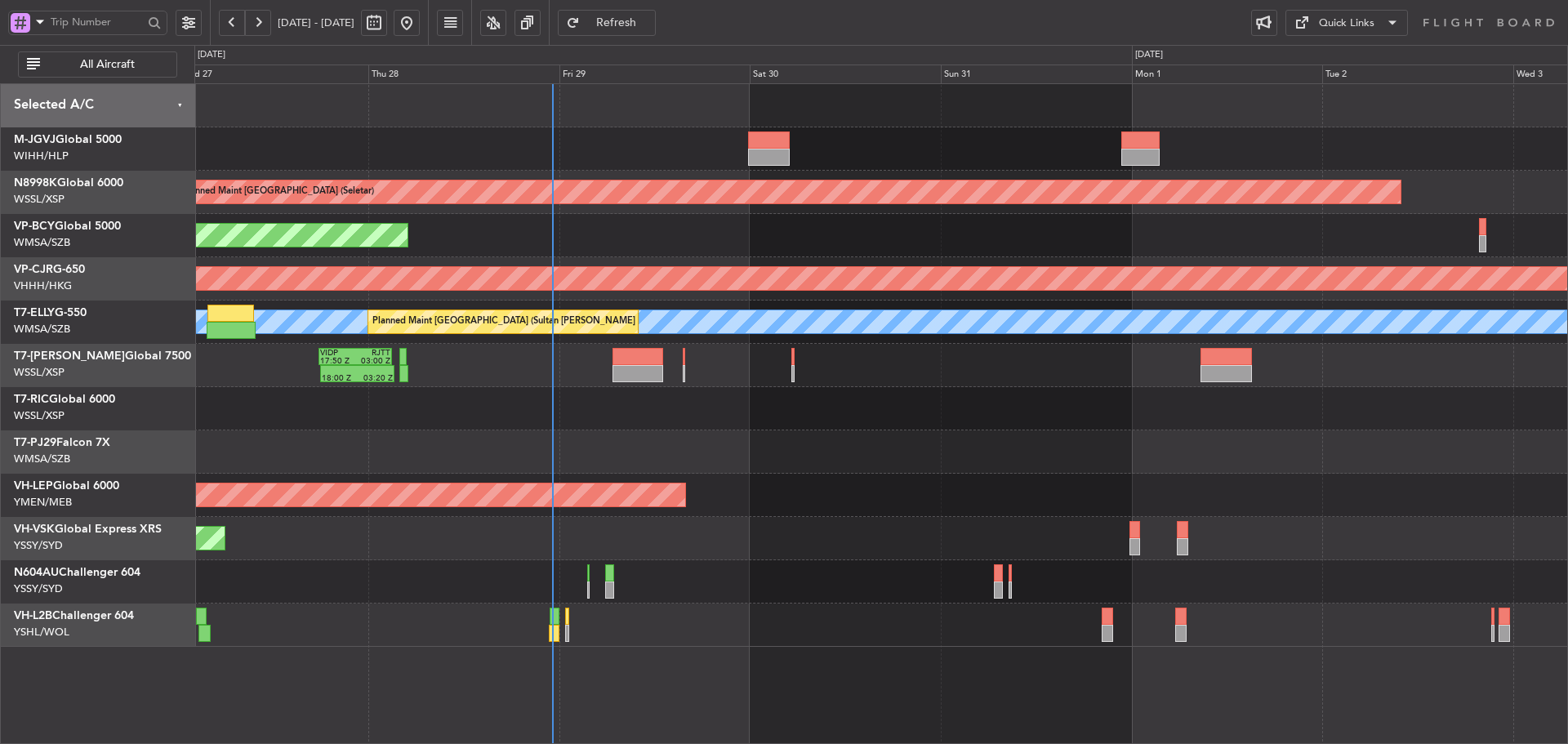
click at [913, 461] on div at bounding box center [880, 451] width 1372 height 43
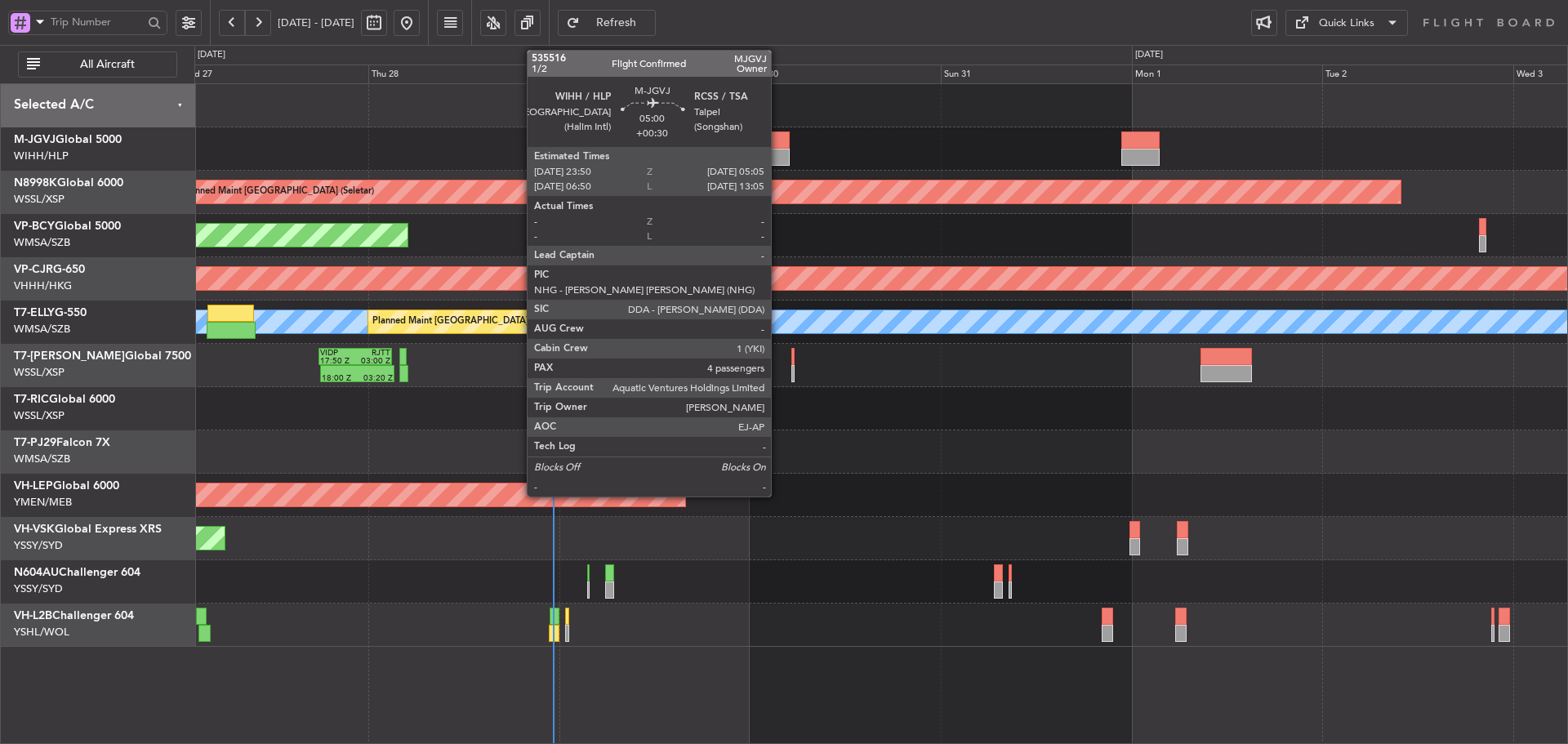
click at [778, 152] on div at bounding box center [769, 157] width 43 height 17
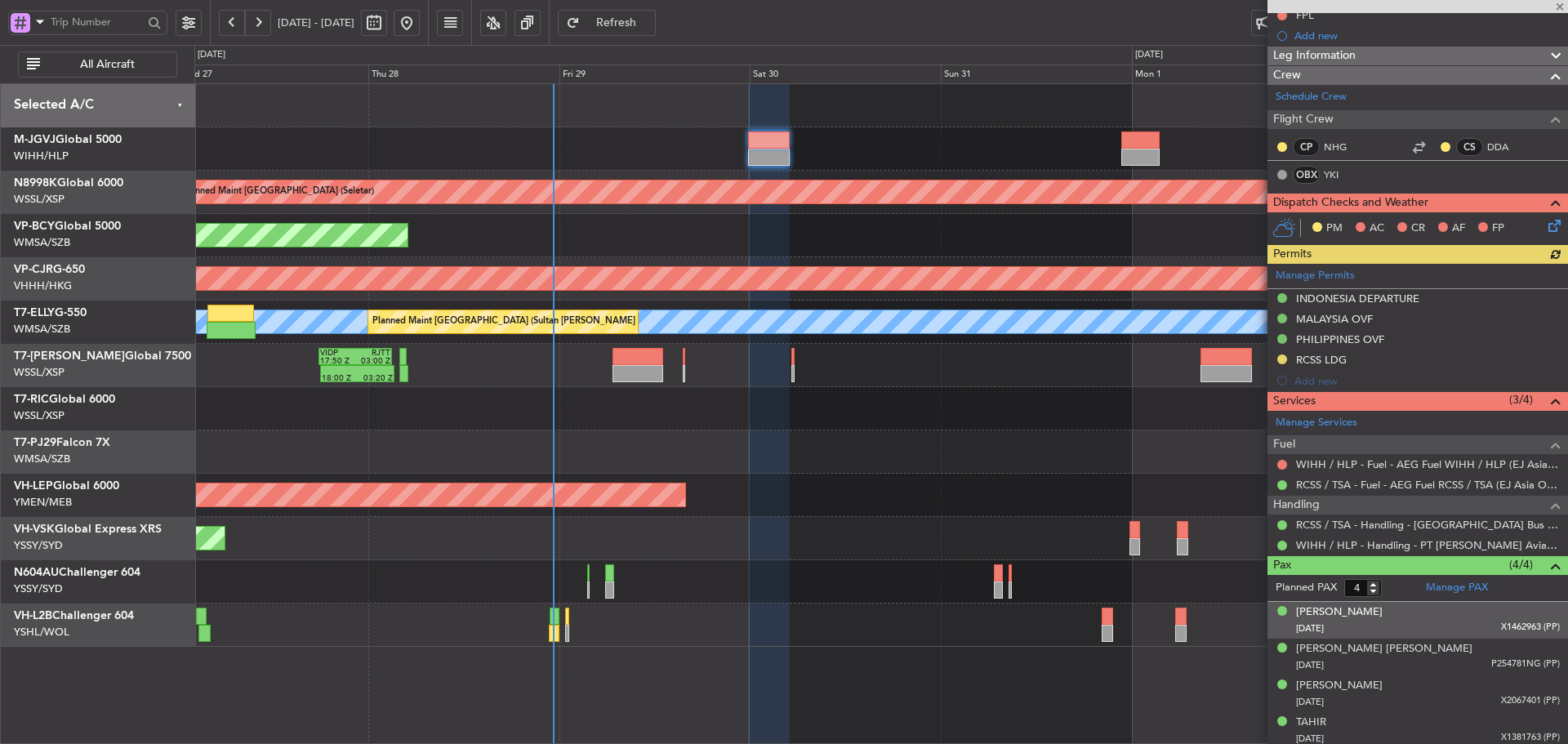
scroll to position [280, 0]
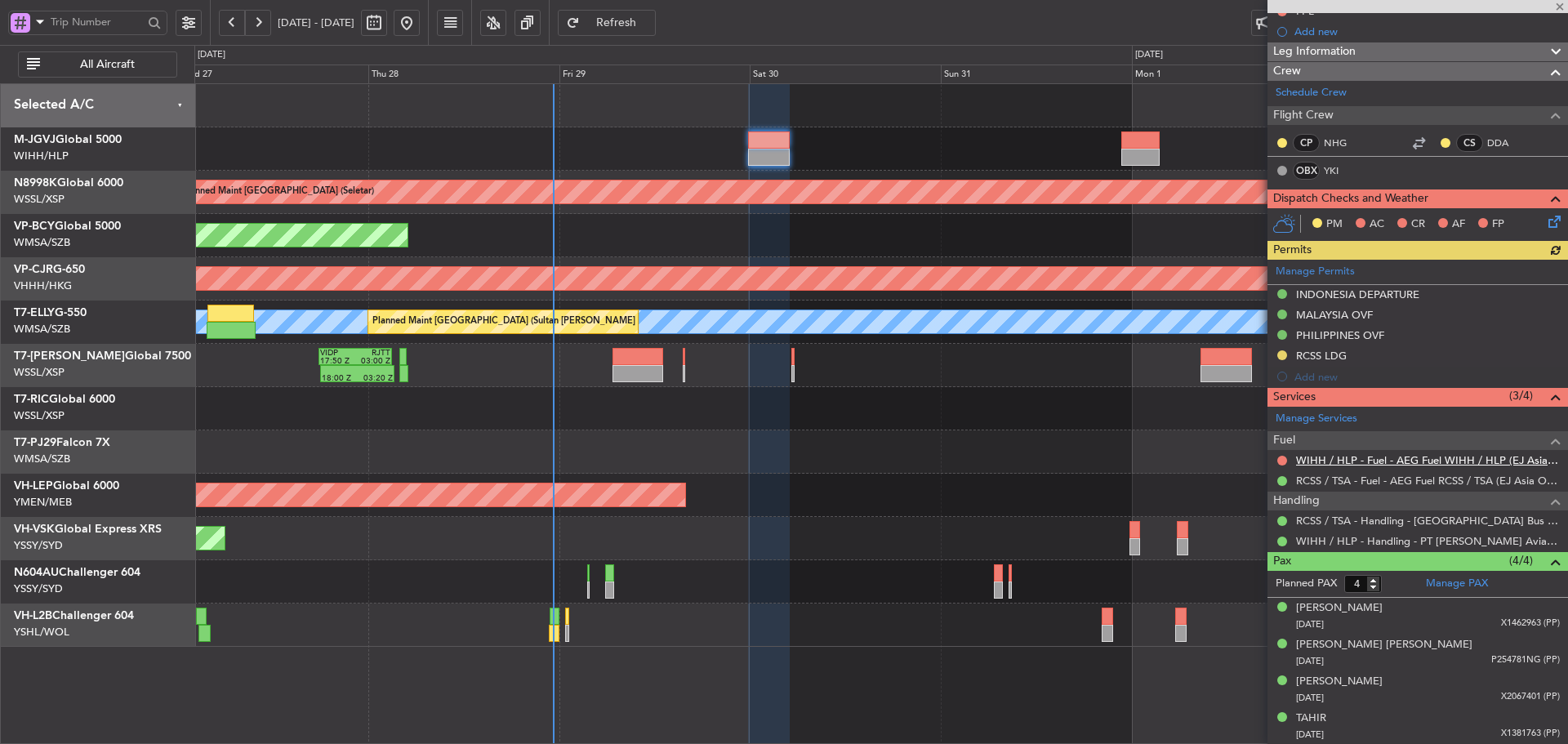
click at [1344, 464] on link "WIHH / HLP - Fuel - AEG Fuel WIHH / HLP (EJ Asia Only)" at bounding box center [1428, 460] width 264 height 14
